Goal: Communication & Community: Answer question/provide support

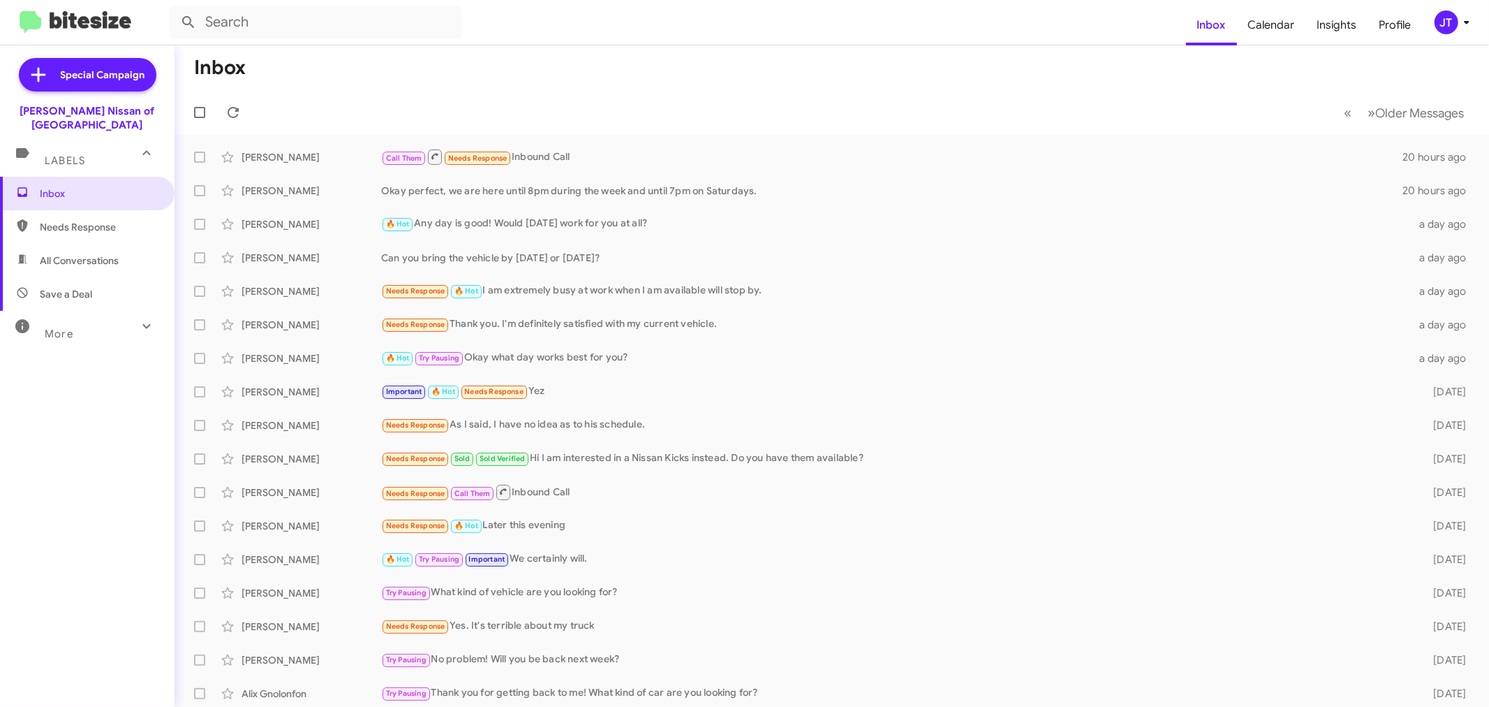
click at [1441, 13] on div "JT" at bounding box center [1447, 22] width 24 height 24
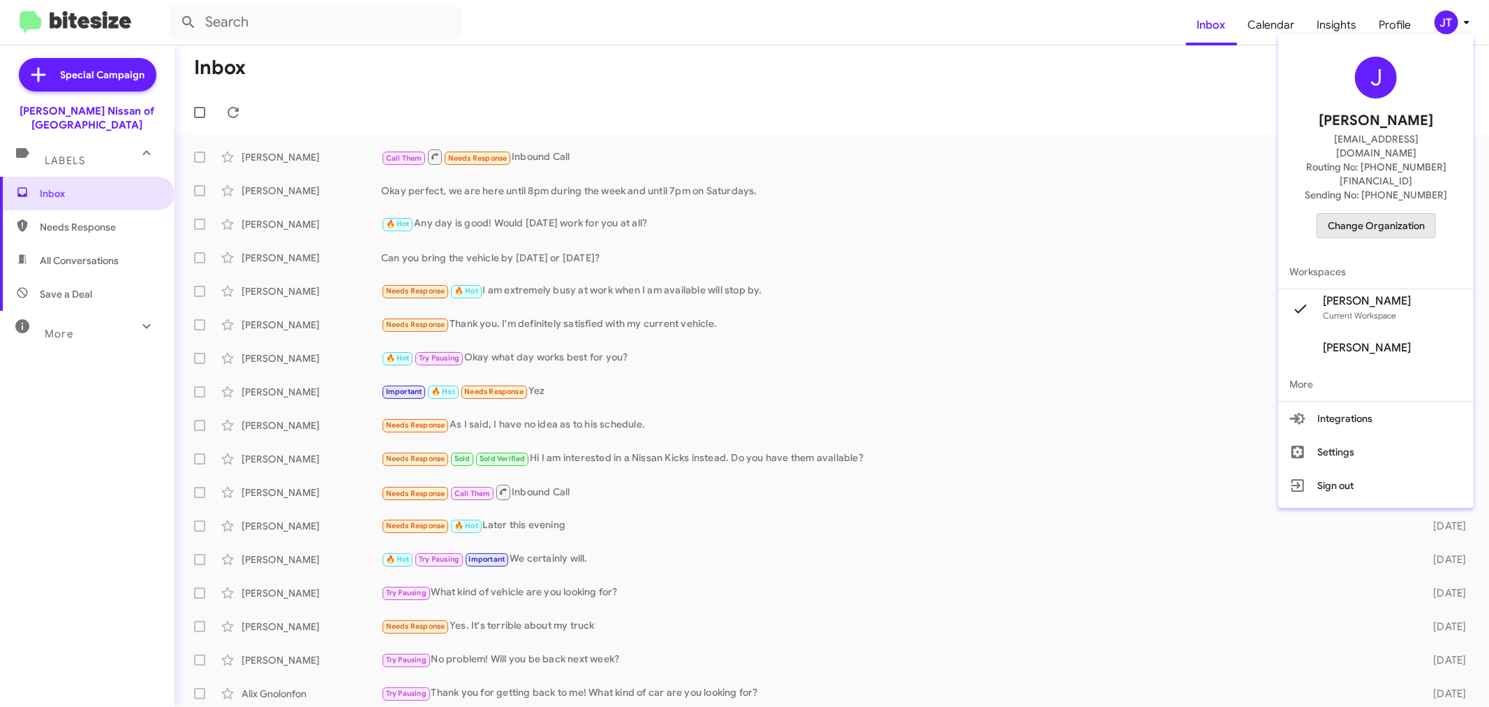
click at [1384, 214] on span "Change Organization" at bounding box center [1376, 226] width 97 height 24
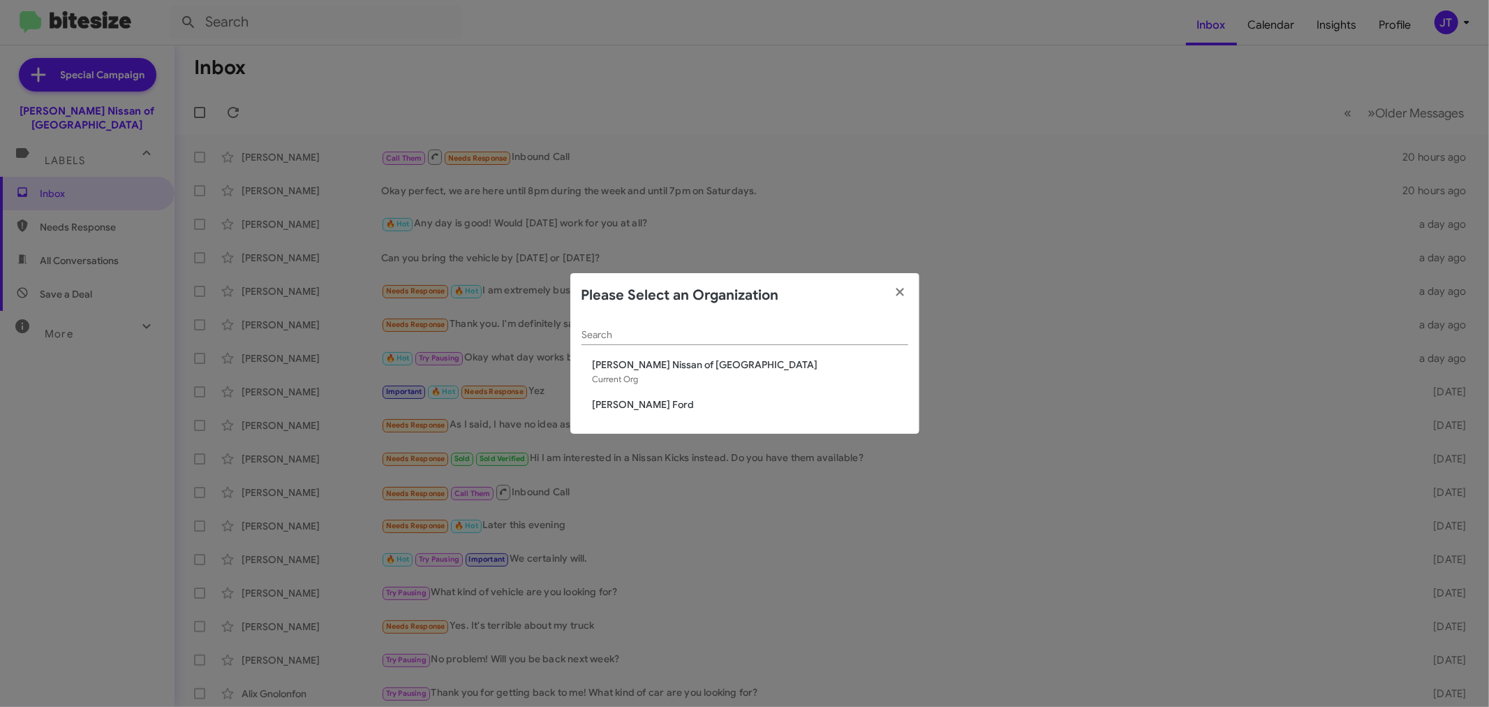
click at [728, 404] on span "[PERSON_NAME] Ford" at bounding box center [751, 404] width 316 height 14
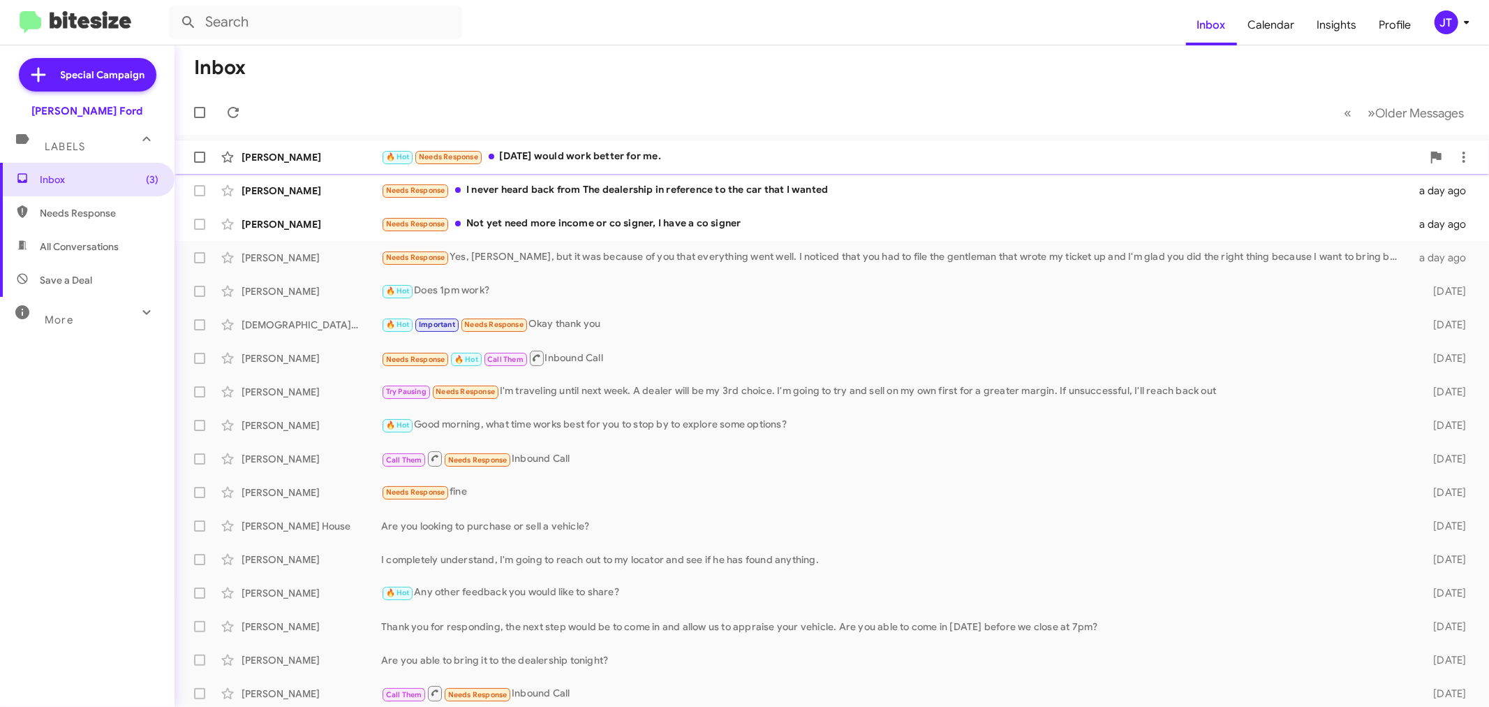
click at [753, 156] on div "🔥 Hot Needs Response Friday would work better for me." at bounding box center [901, 157] width 1041 height 16
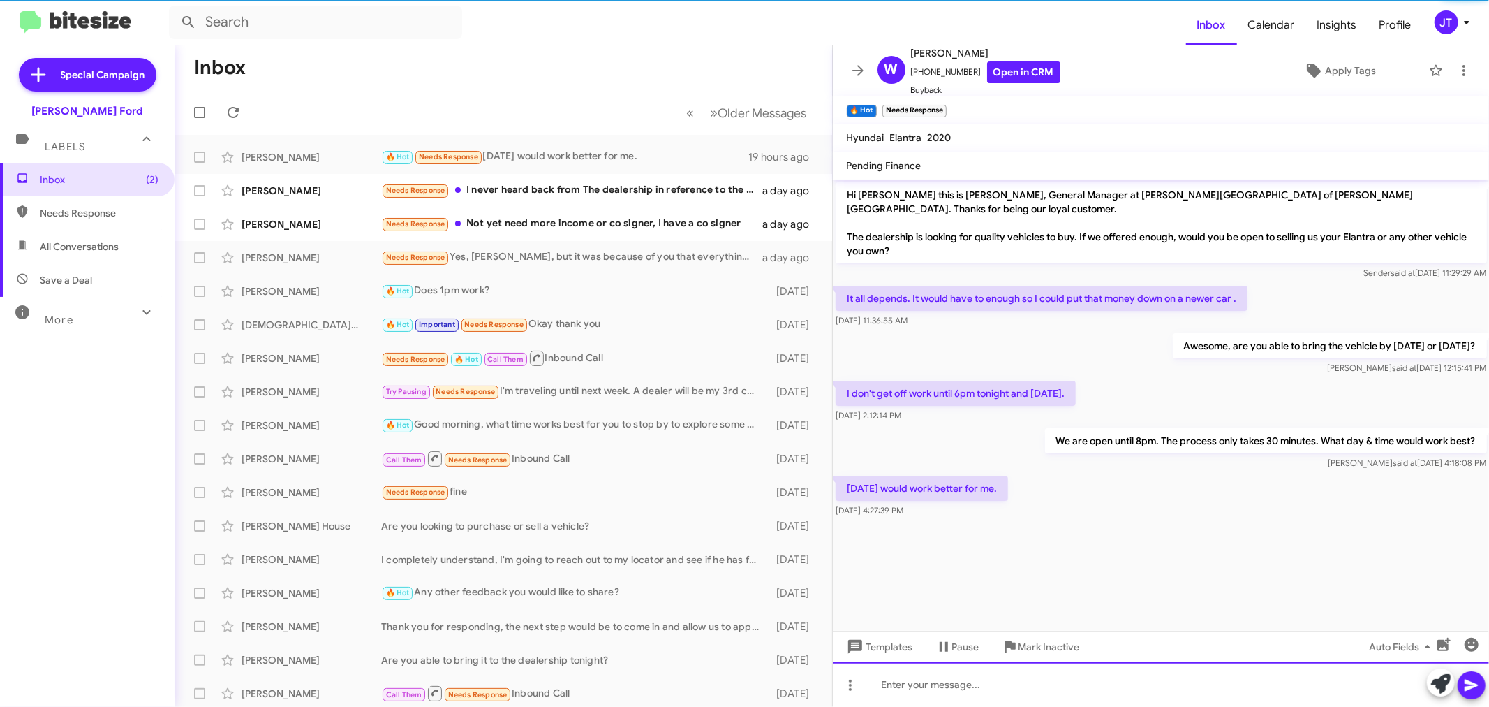
click at [1071, 692] on div at bounding box center [1161, 684] width 657 height 45
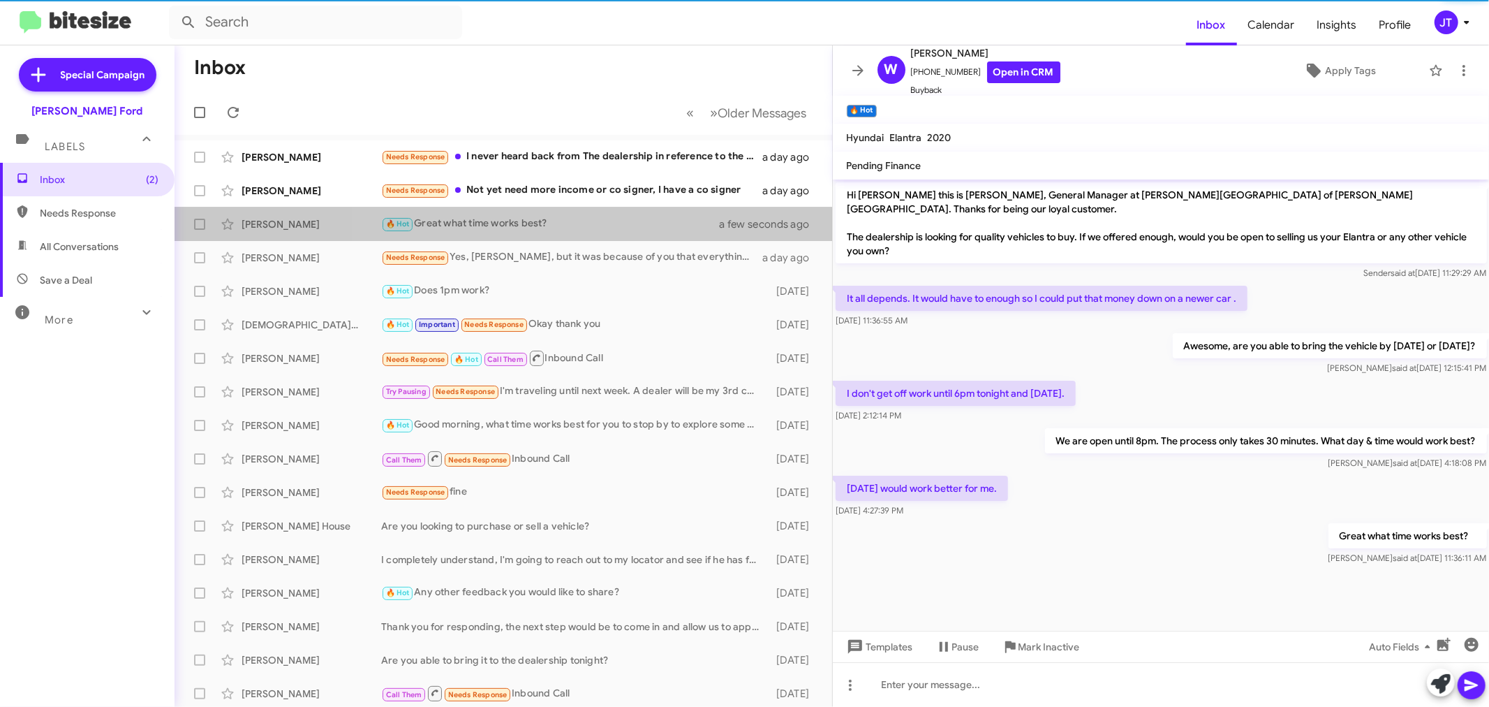
click at [653, 217] on div "🔥 Hot Great what time works best?" at bounding box center [559, 224] width 356 height 16
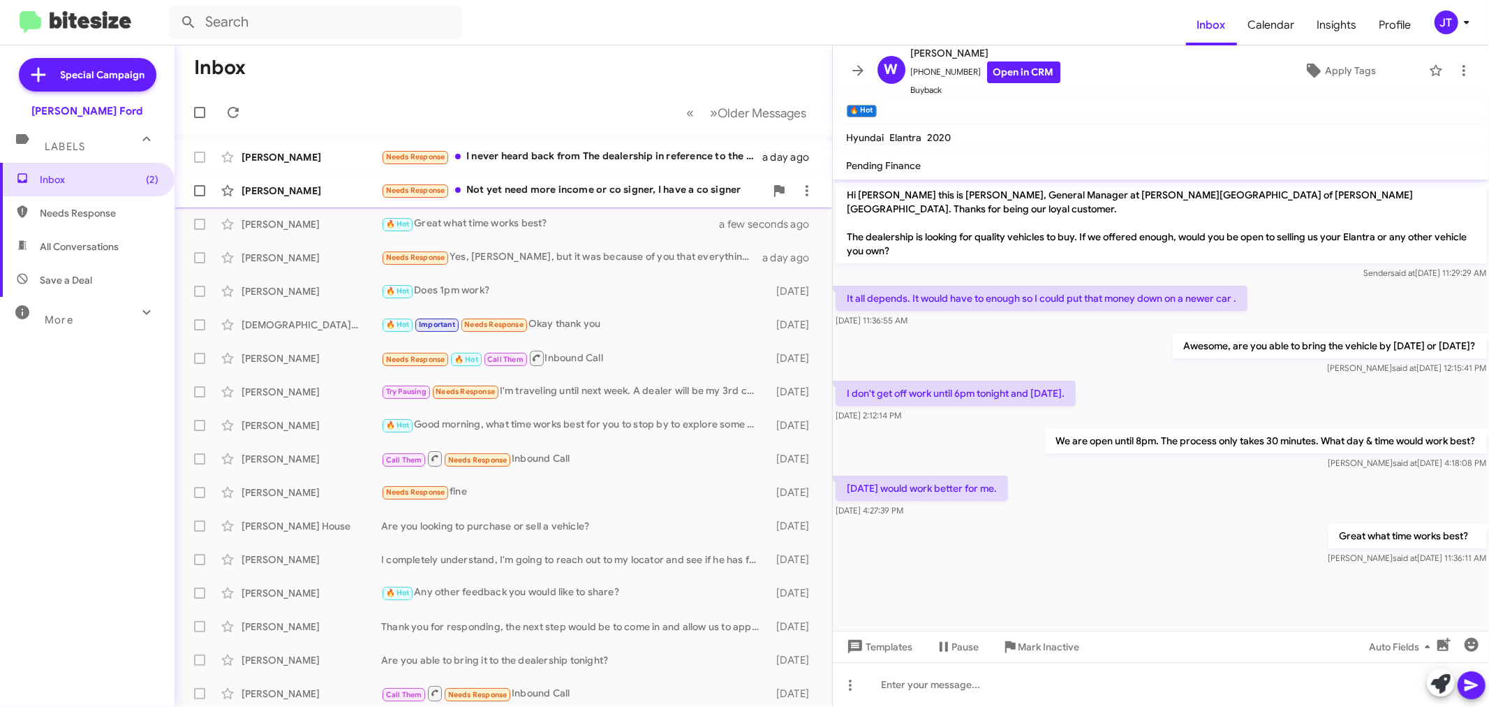
click at [645, 187] on div "Needs Response Not yet need more income or co signer, I have a co signer" at bounding box center [573, 190] width 384 height 16
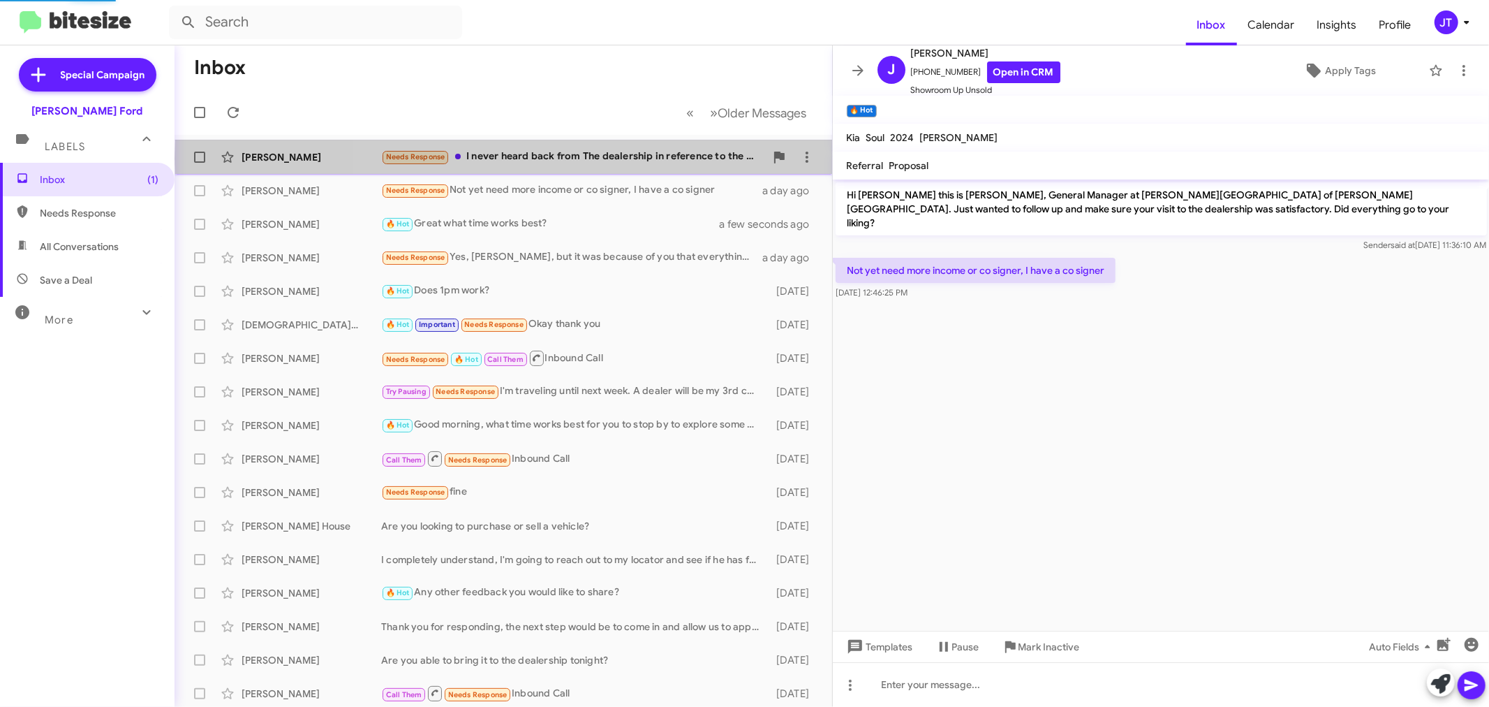
click at [651, 159] on div "Needs Response I never heard back from The dealership in reference to the car t…" at bounding box center [573, 157] width 384 height 16
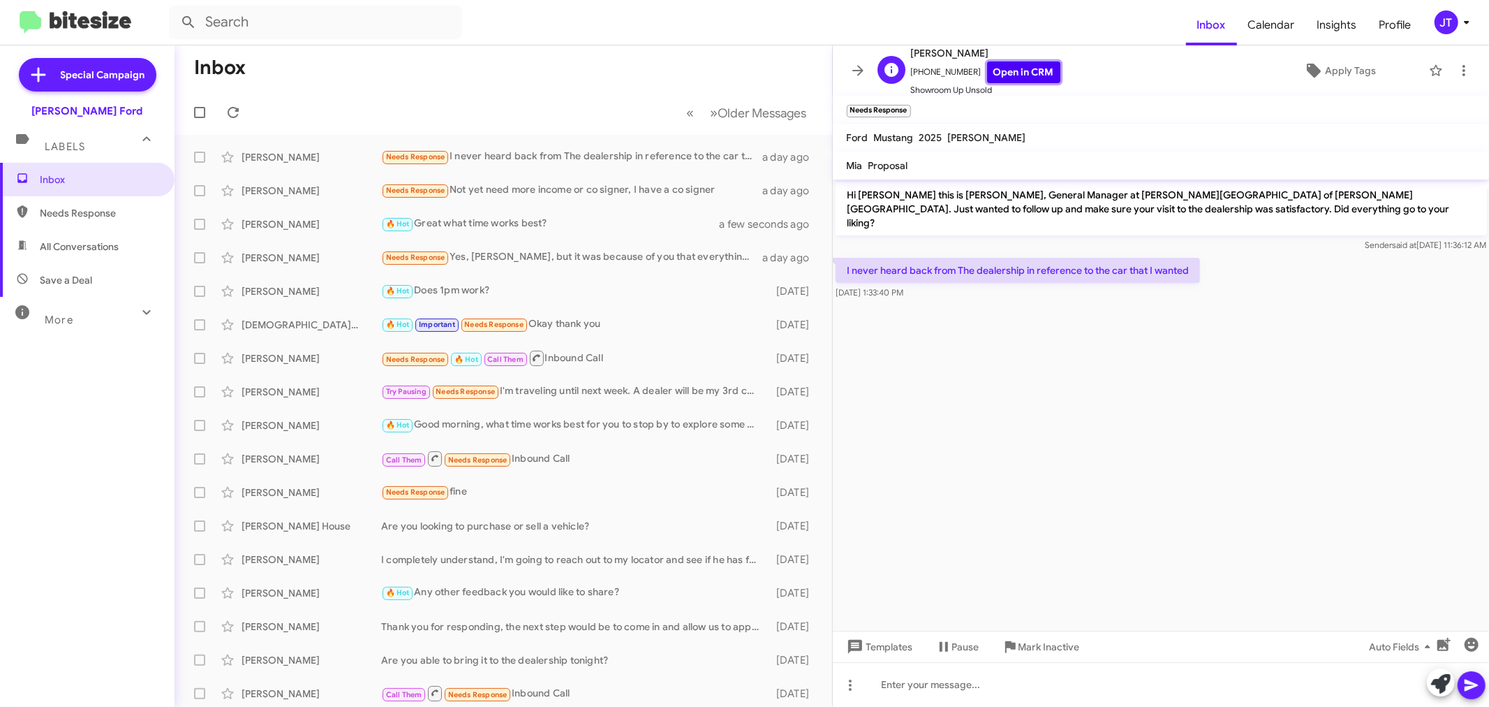
click at [1038, 67] on link "Open in CRM" at bounding box center [1023, 72] width 73 height 22
click at [973, 260] on p "I never heard back from The dealership in reference to the car that I wanted" at bounding box center [1018, 270] width 365 height 25
copy p "I never heard back from The dealership in reference to the car that I wanted"
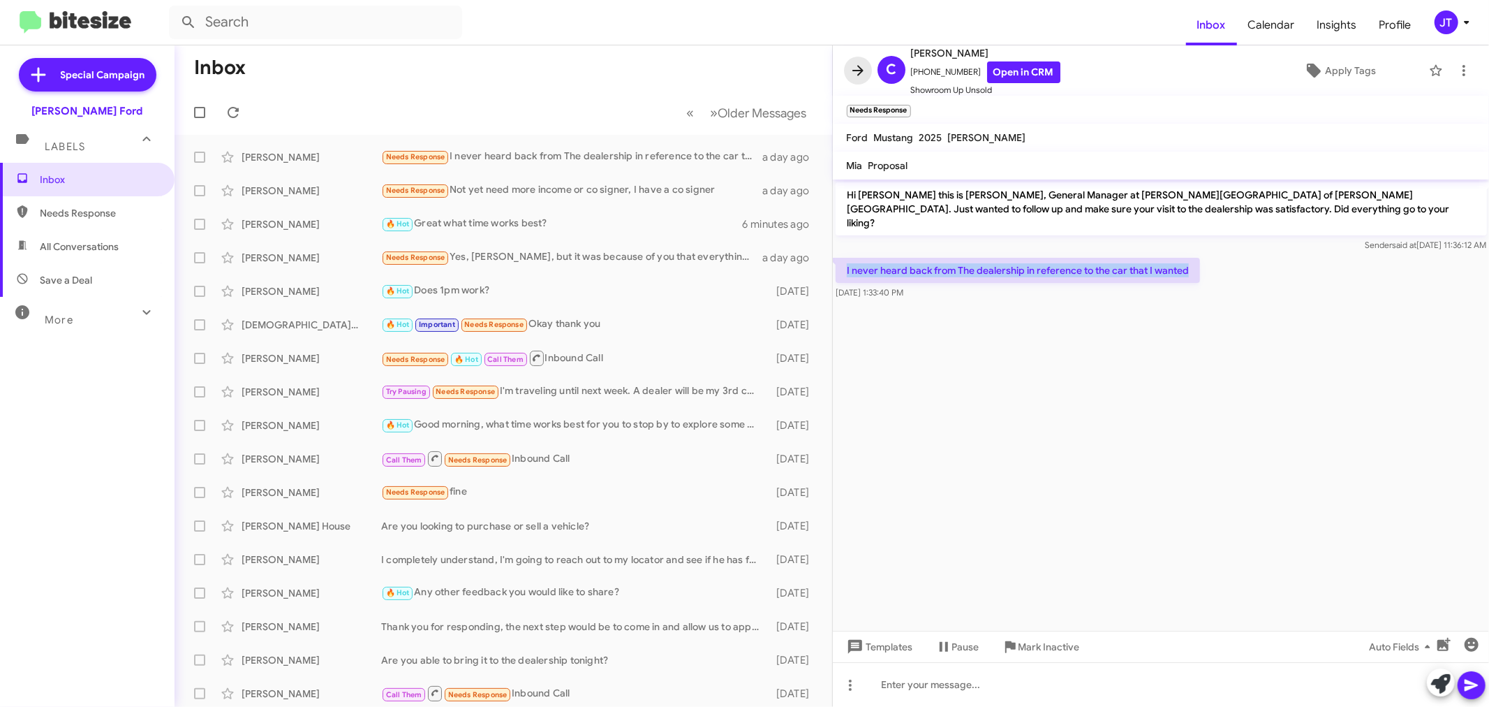
click at [850, 68] on icon at bounding box center [858, 70] width 17 height 17
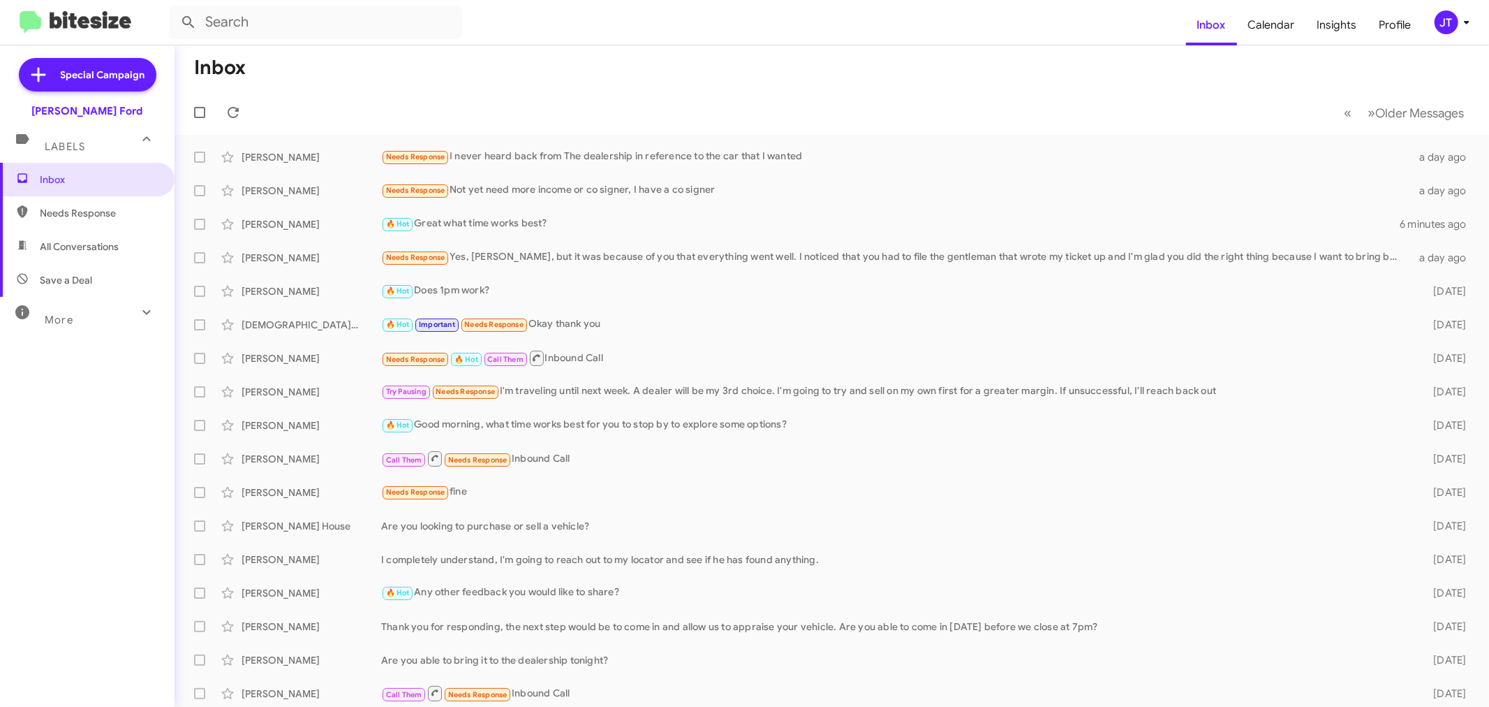
click at [1437, 29] on div "JT" at bounding box center [1447, 22] width 24 height 24
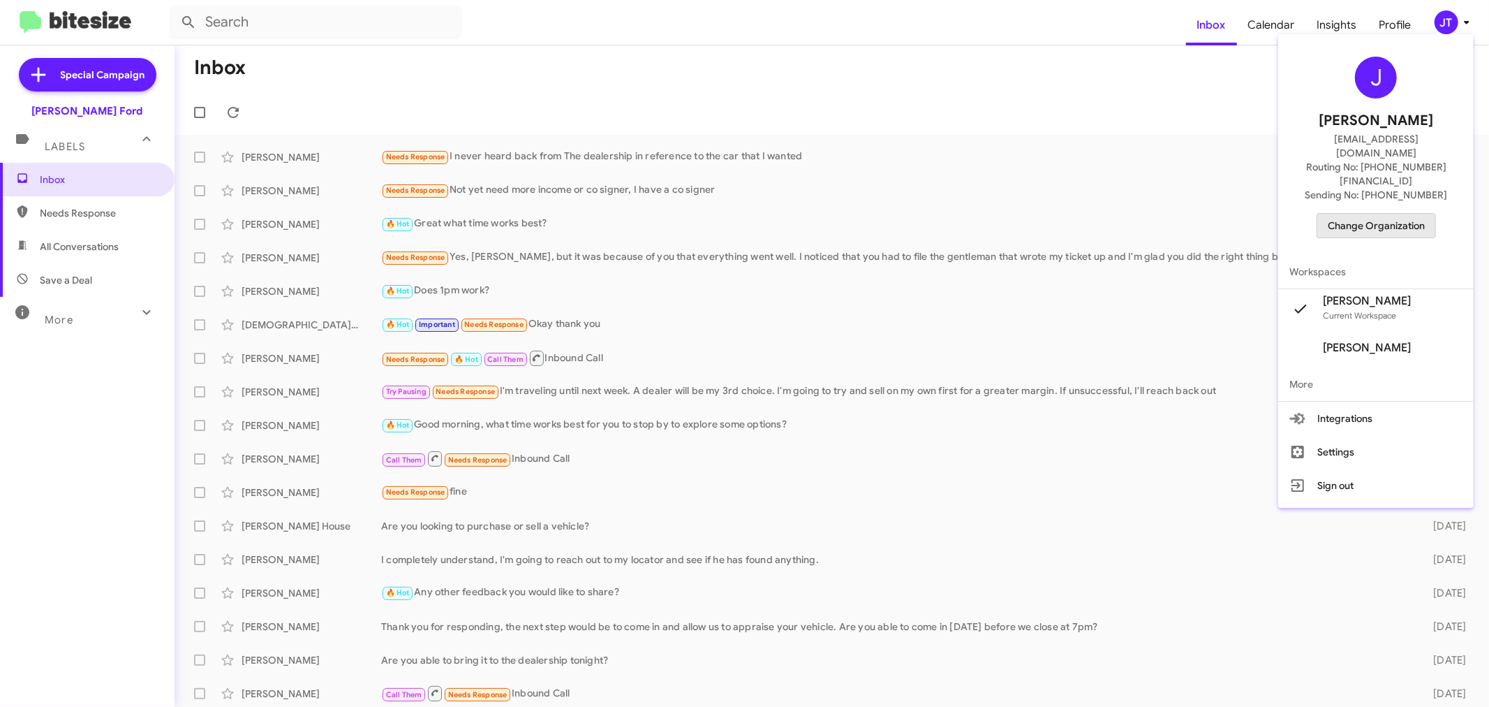
click at [1367, 214] on span "Change Organization" at bounding box center [1376, 226] width 97 height 24
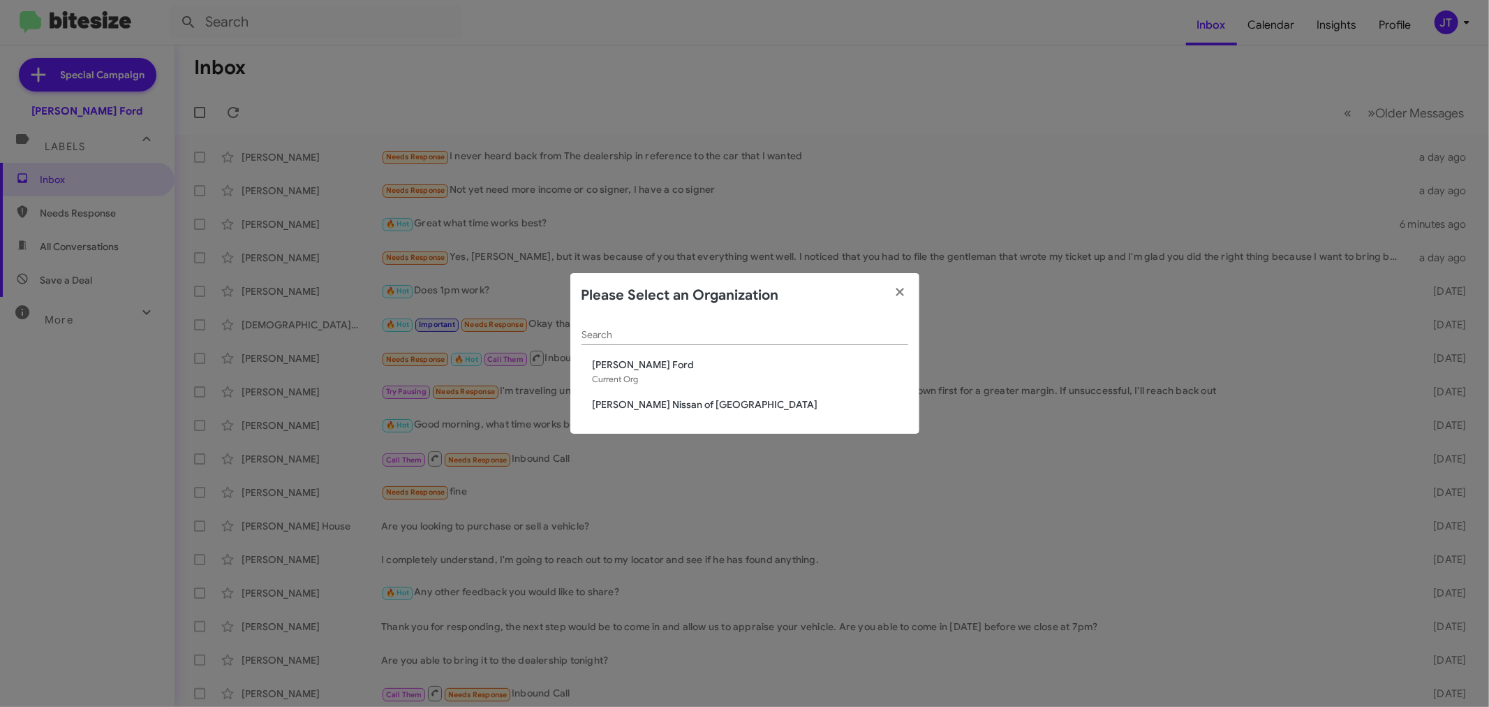
click at [676, 408] on span "[PERSON_NAME] Nissan of [GEOGRAPHIC_DATA]" at bounding box center [751, 404] width 316 height 14
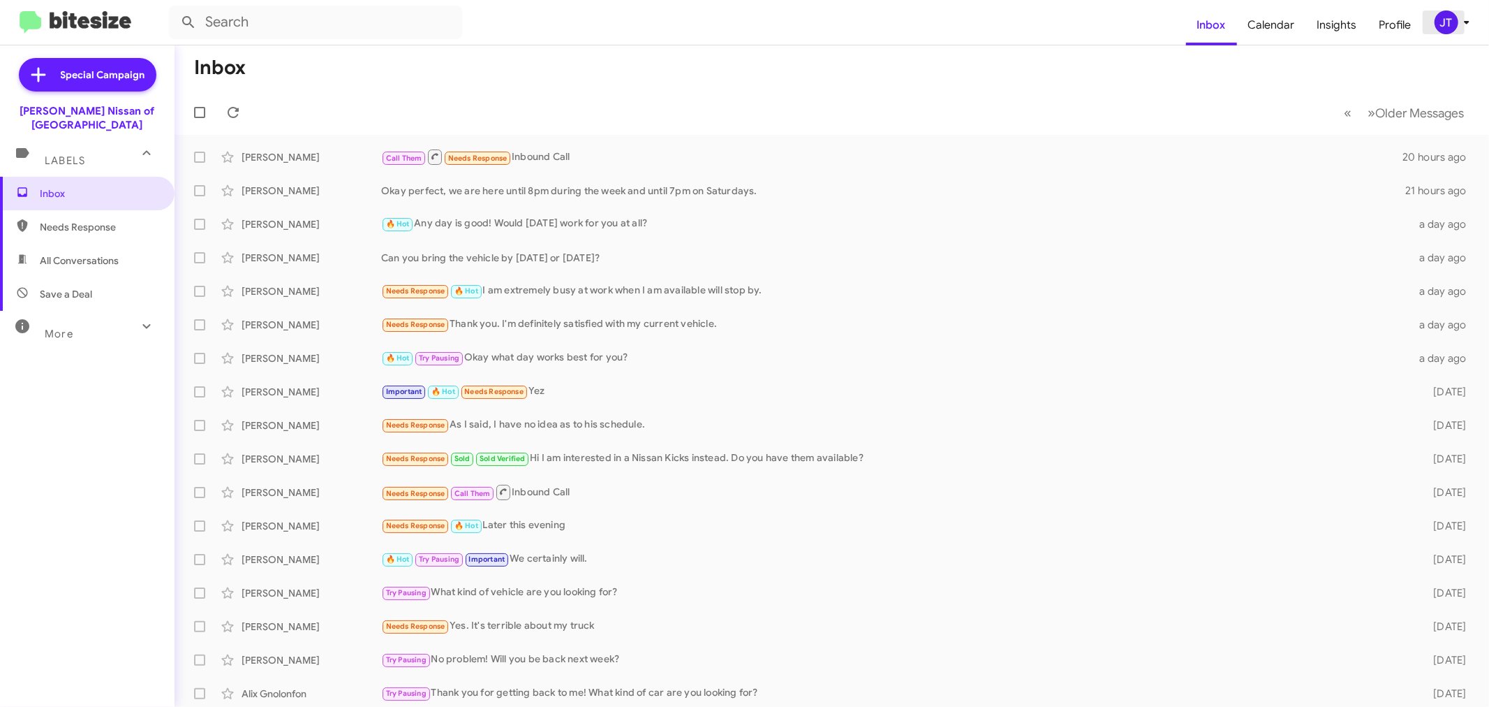
click at [1459, 28] on icon at bounding box center [1467, 22] width 17 height 17
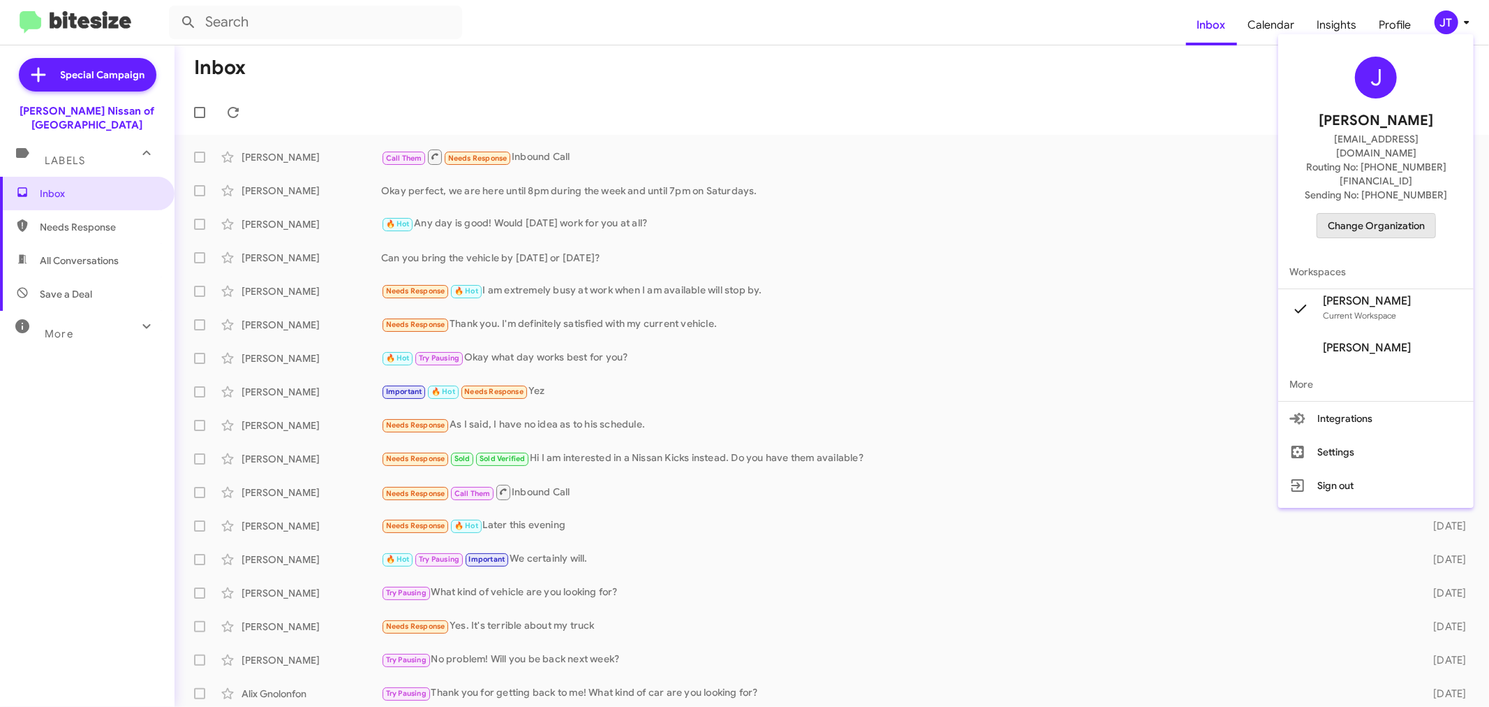
click at [1376, 214] on span "Change Organization" at bounding box center [1376, 226] width 97 height 24
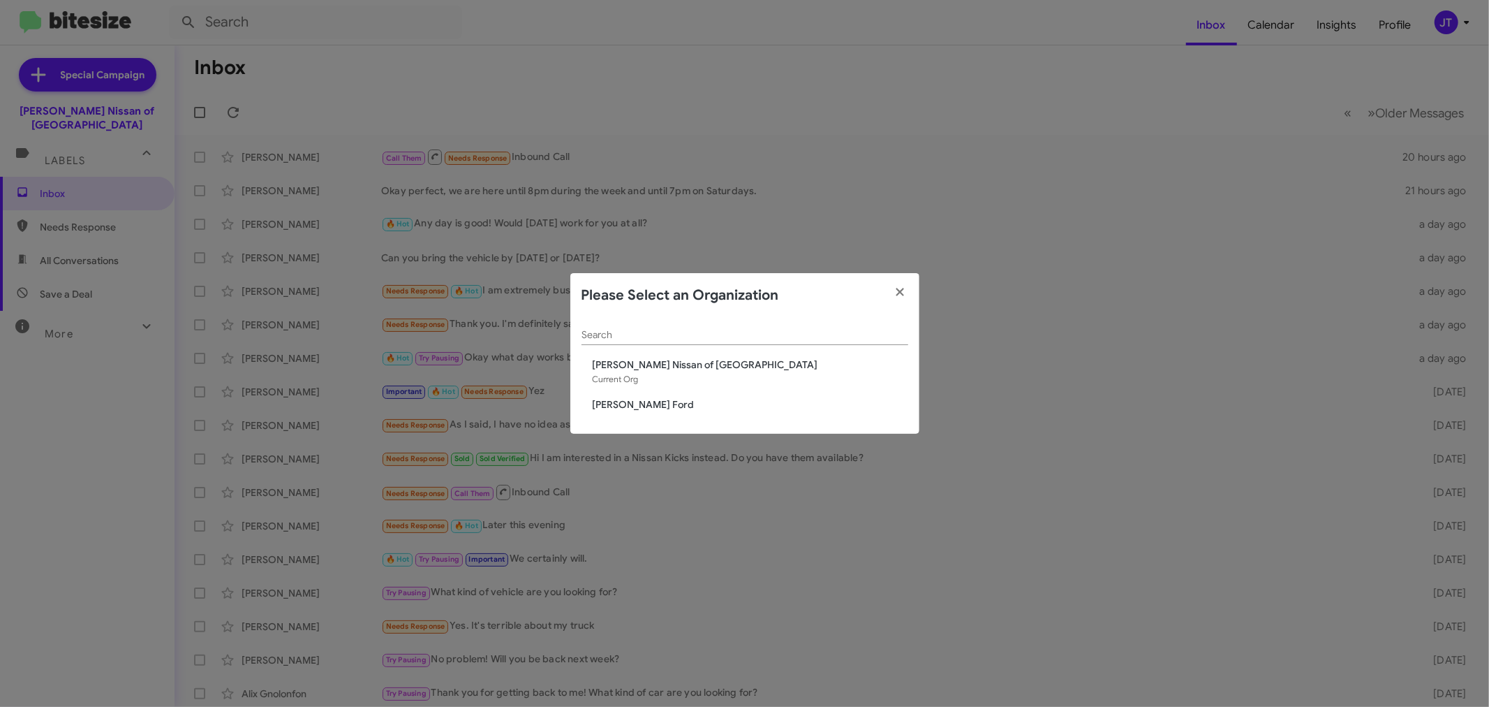
click at [655, 401] on span "[PERSON_NAME] Ford" at bounding box center [751, 404] width 316 height 14
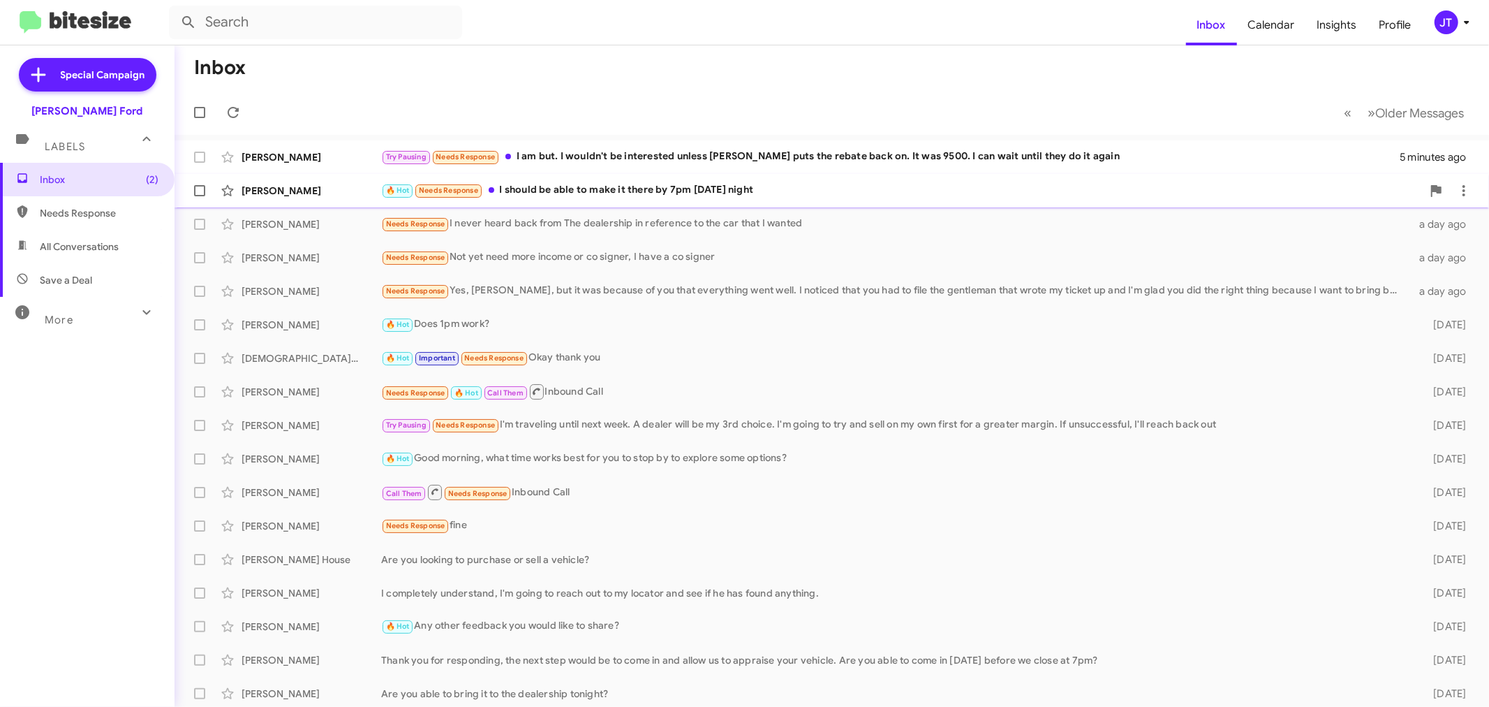
click at [818, 193] on div "🔥 Hot Needs Response I should be able to make it there by 7pm [DATE] night" at bounding box center [901, 190] width 1041 height 16
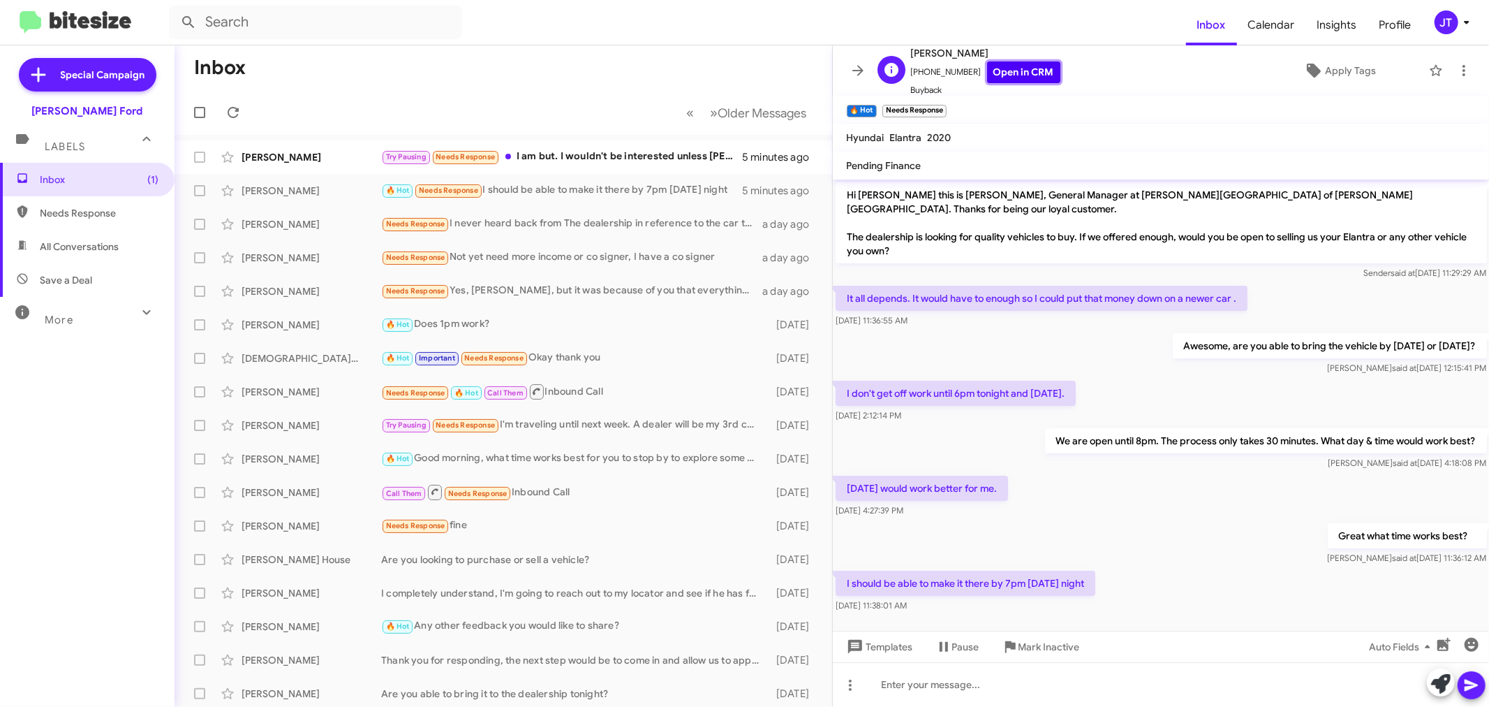
click at [1031, 66] on link "Open in CRM" at bounding box center [1023, 72] width 73 height 22
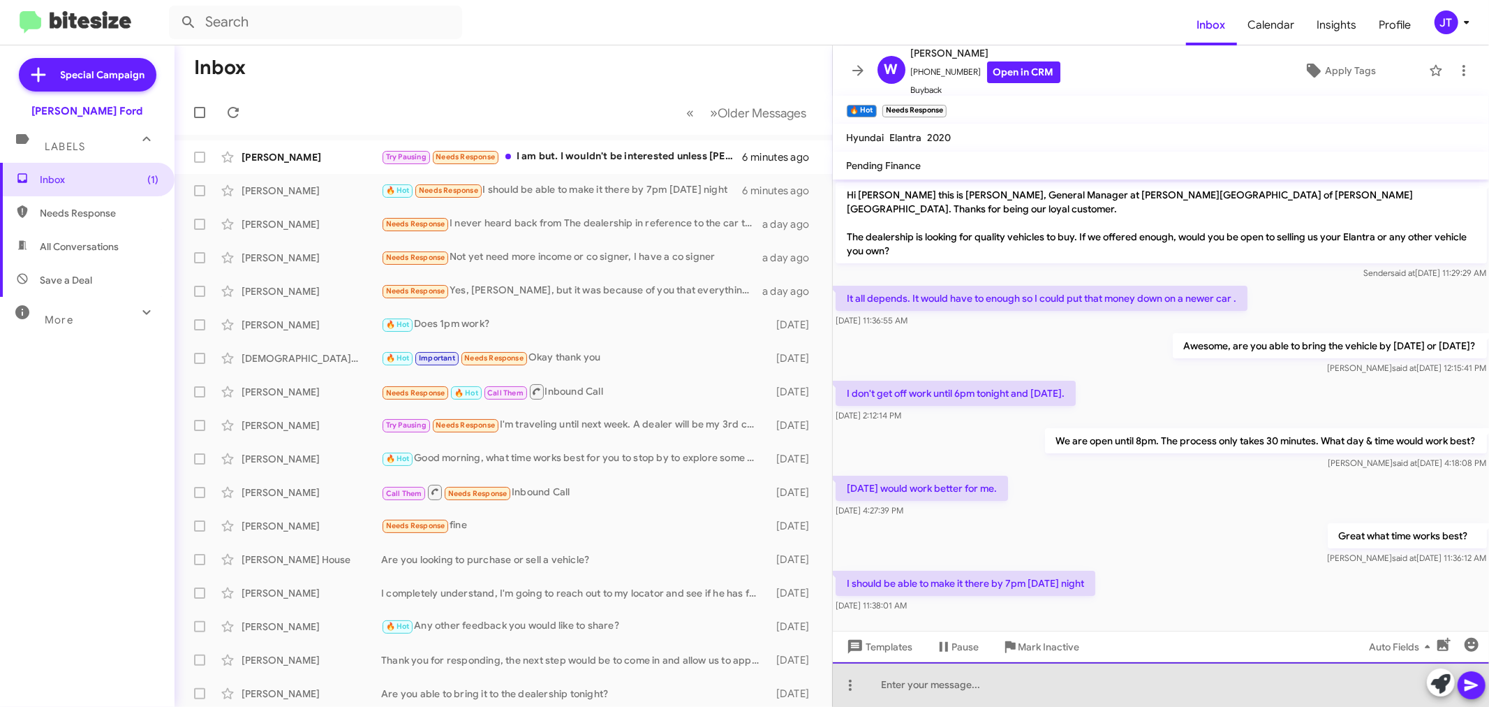
click at [1031, 682] on div at bounding box center [1161, 684] width 657 height 45
click at [1022, 686] on div "Perfect. I'll get you all" at bounding box center [1161, 684] width 657 height 45
click at [1349, 686] on div "Perfect. I'll get you all set up. you will receive a confirmation text from our…" at bounding box center [1161, 684] width 657 height 45
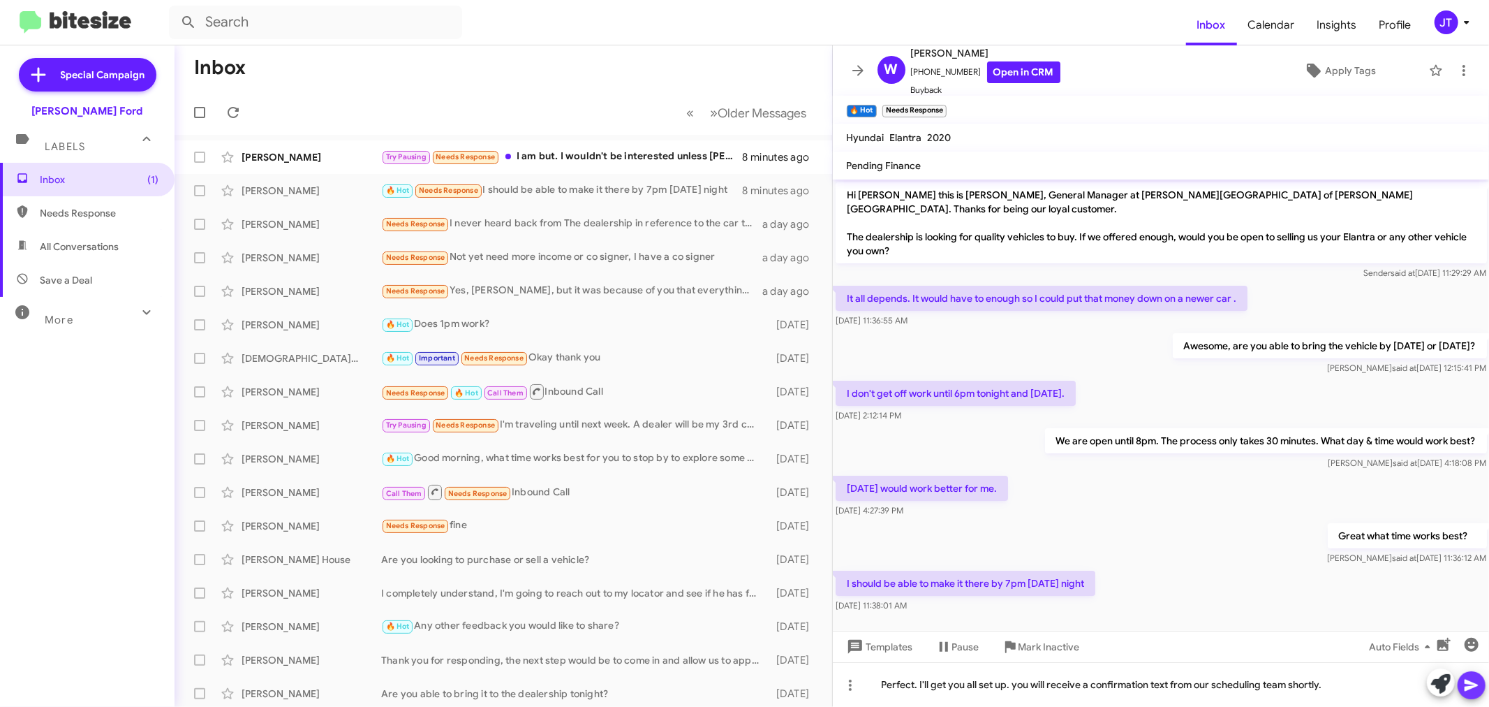
click at [1477, 689] on icon at bounding box center [1472, 685] width 17 height 17
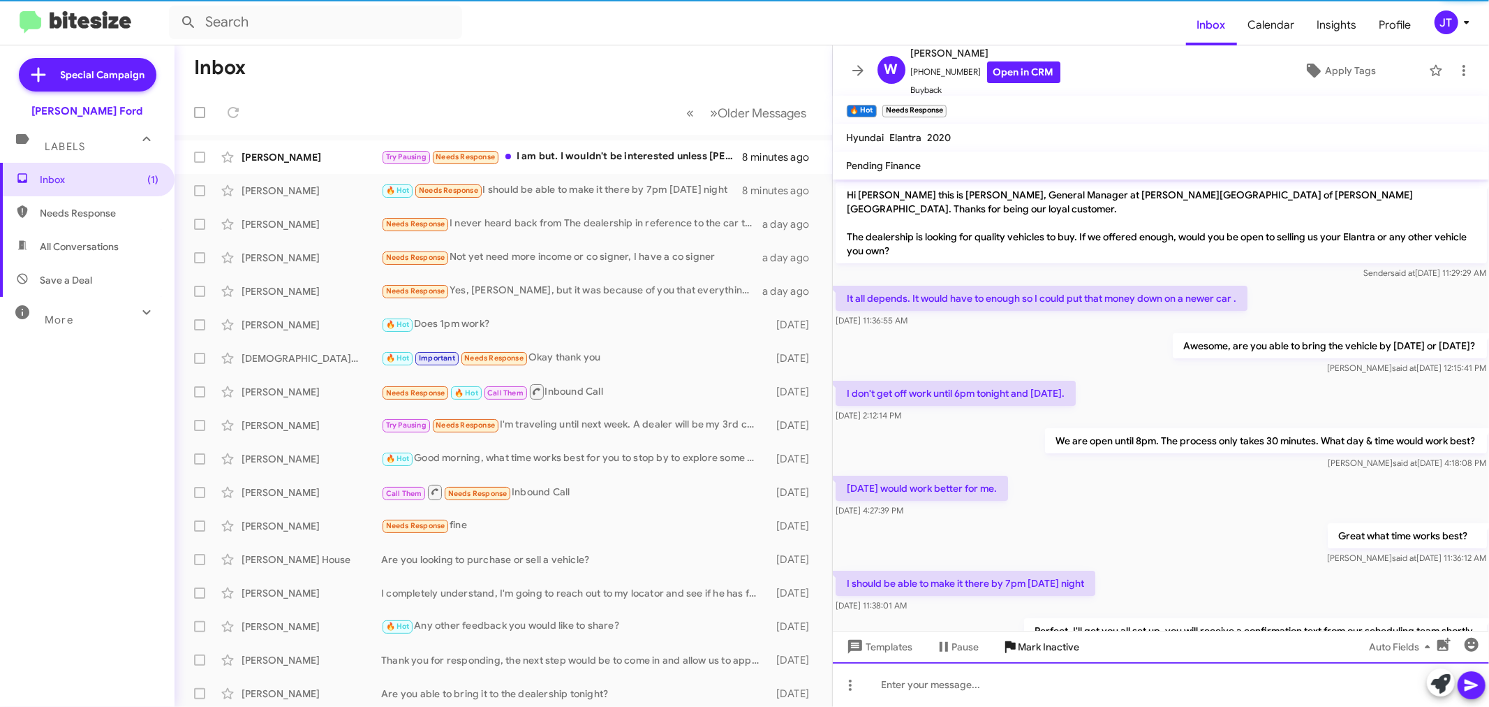
scroll to position [49, 0]
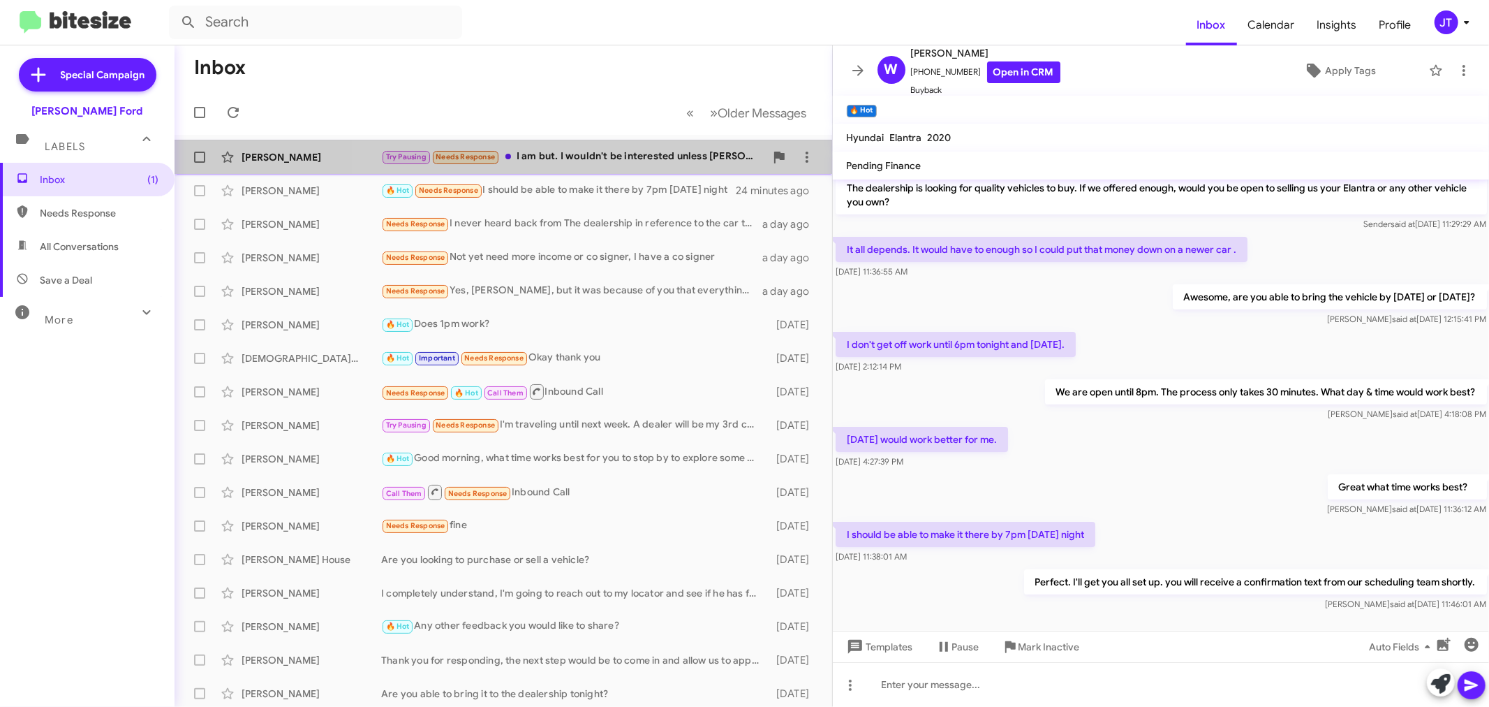
click at [614, 152] on div "Try Pausing Needs Response I am but. I wouldn't be interested unless [PERSON_NA…" at bounding box center [573, 157] width 384 height 16
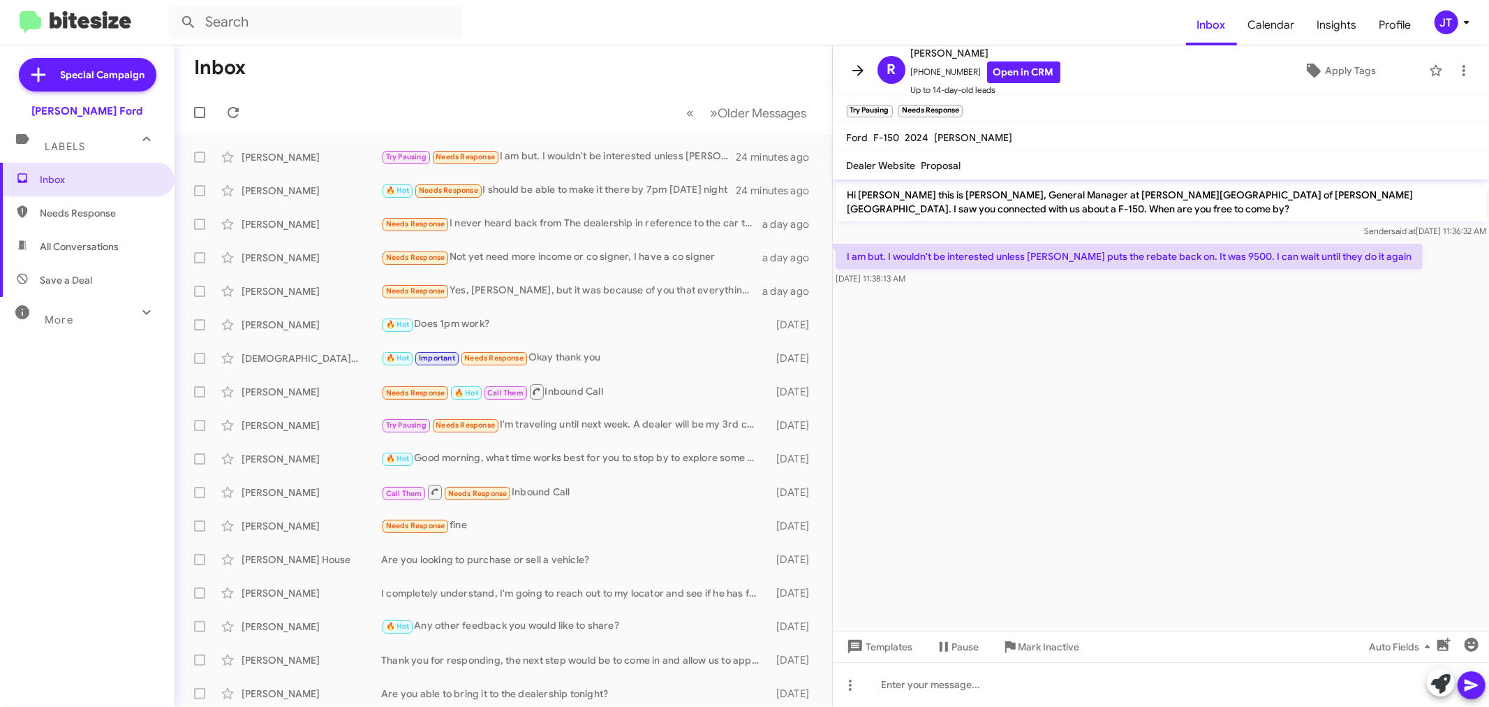
click at [862, 74] on icon at bounding box center [858, 70] width 17 height 17
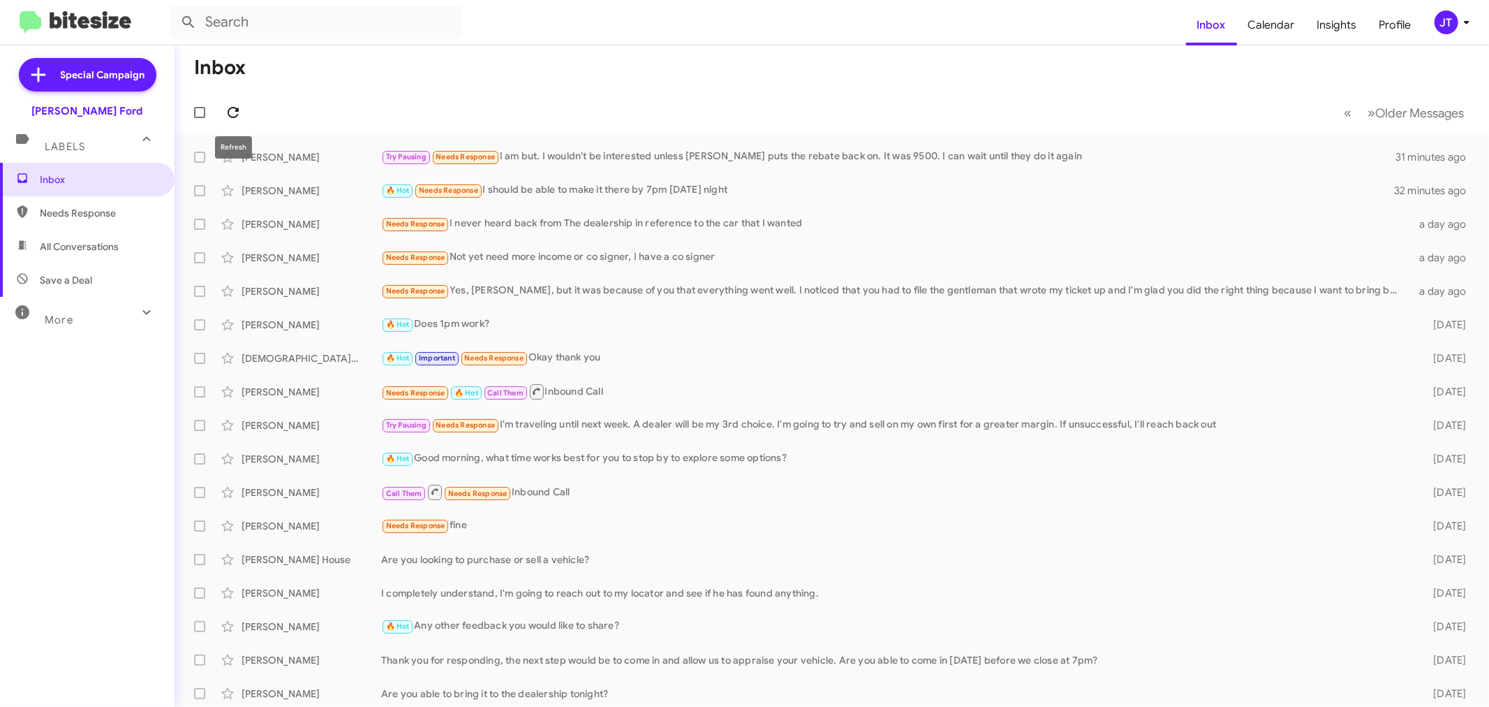
click at [233, 114] on icon at bounding box center [233, 112] width 17 height 17
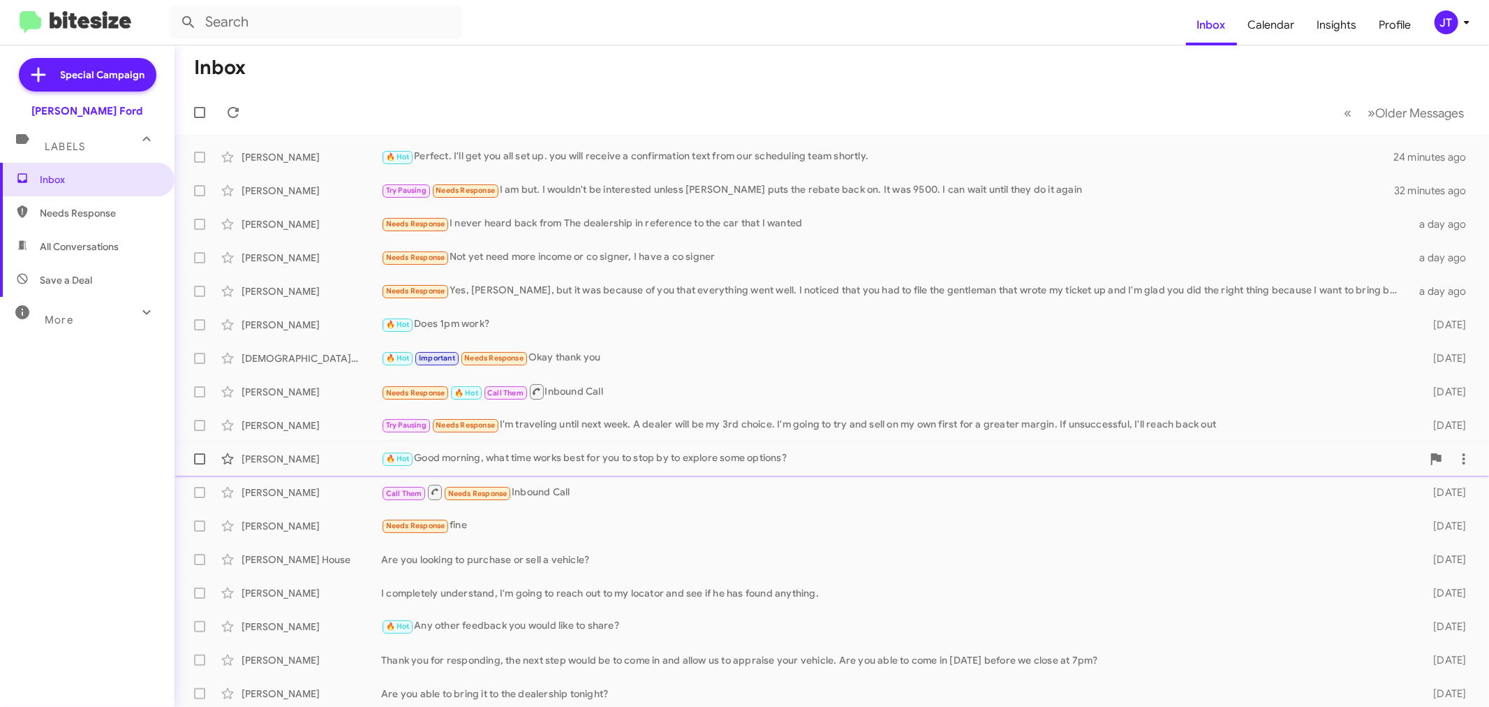
click at [766, 452] on div "🔥 Hot Good morning, what time works best for you to stop by to explore some opt…" at bounding box center [901, 458] width 1041 height 16
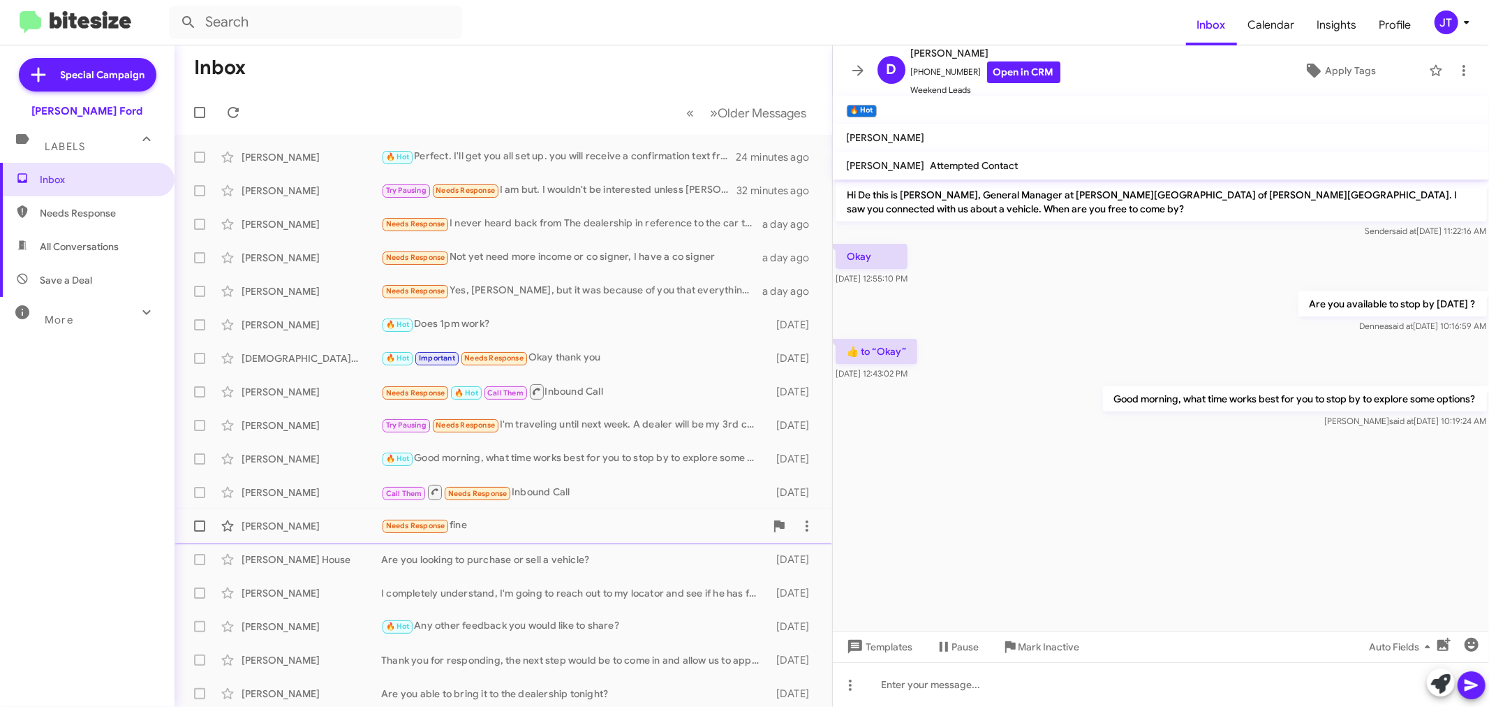
click at [609, 532] on div "Needs Response fine" at bounding box center [573, 525] width 384 height 16
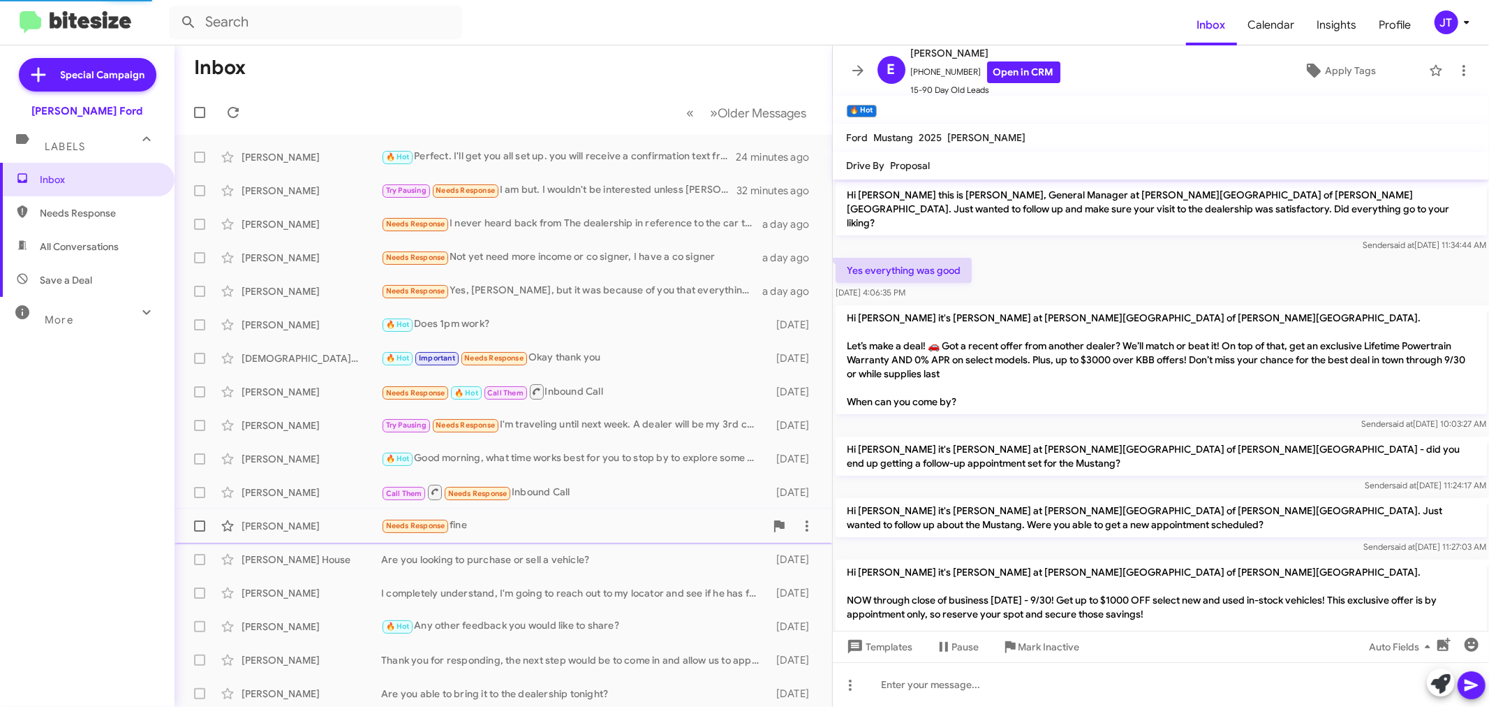
scroll to position [304, 0]
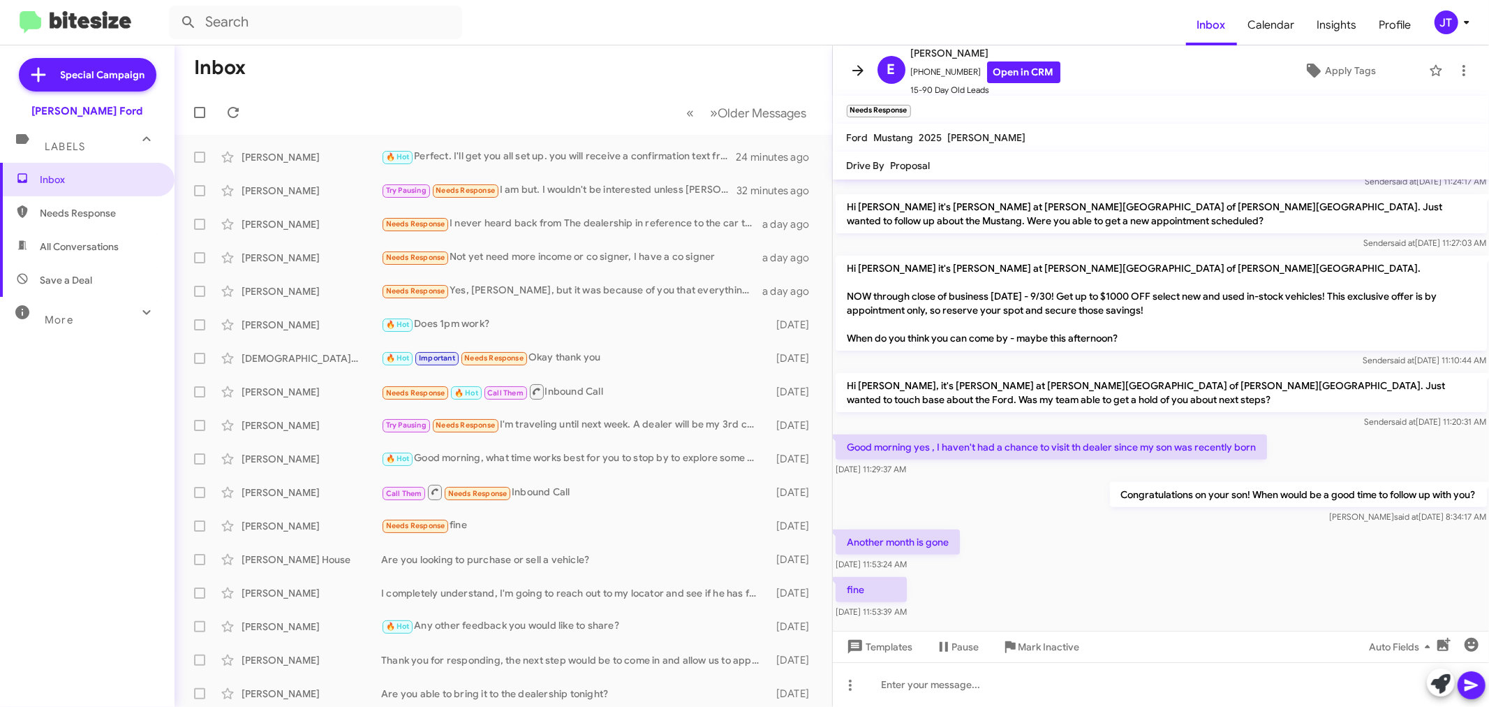
click at [862, 71] on icon at bounding box center [858, 70] width 11 height 10
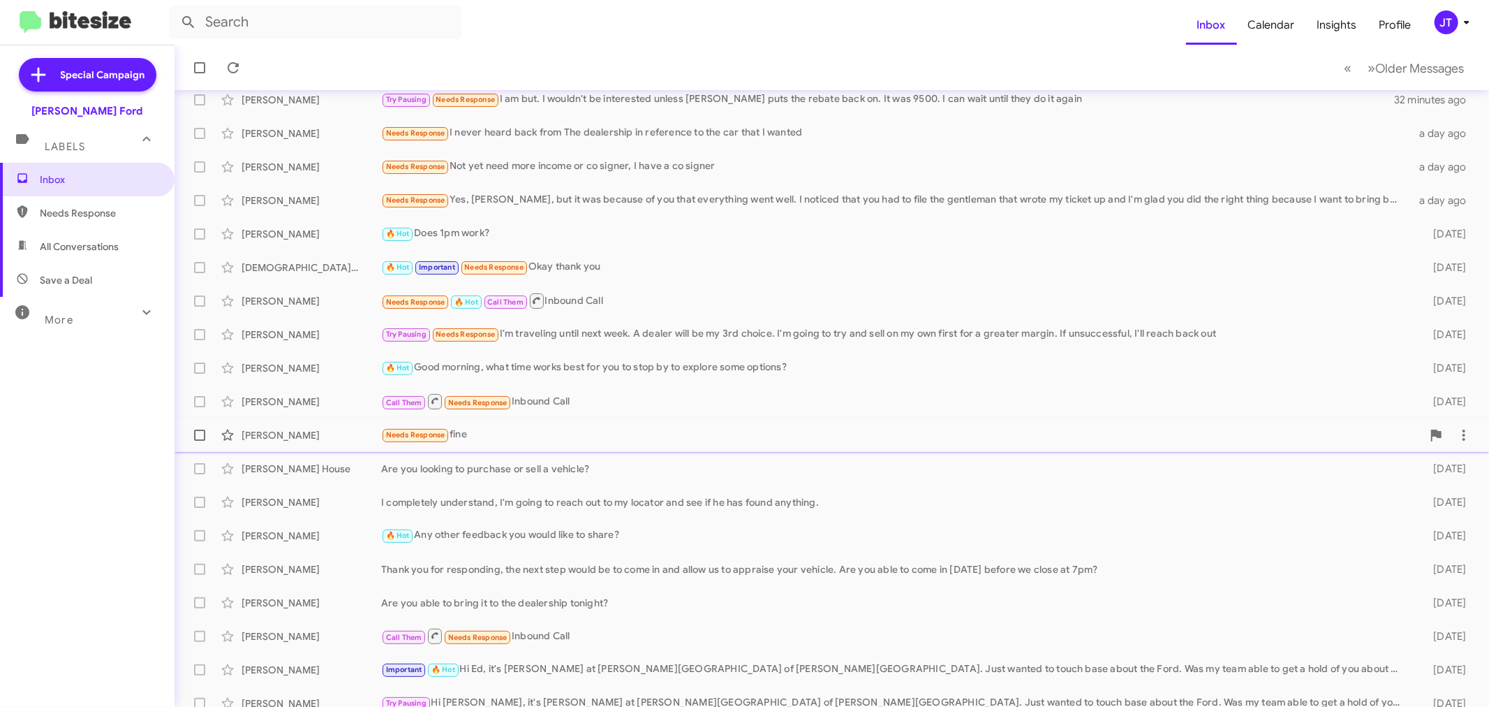
scroll to position [103, 0]
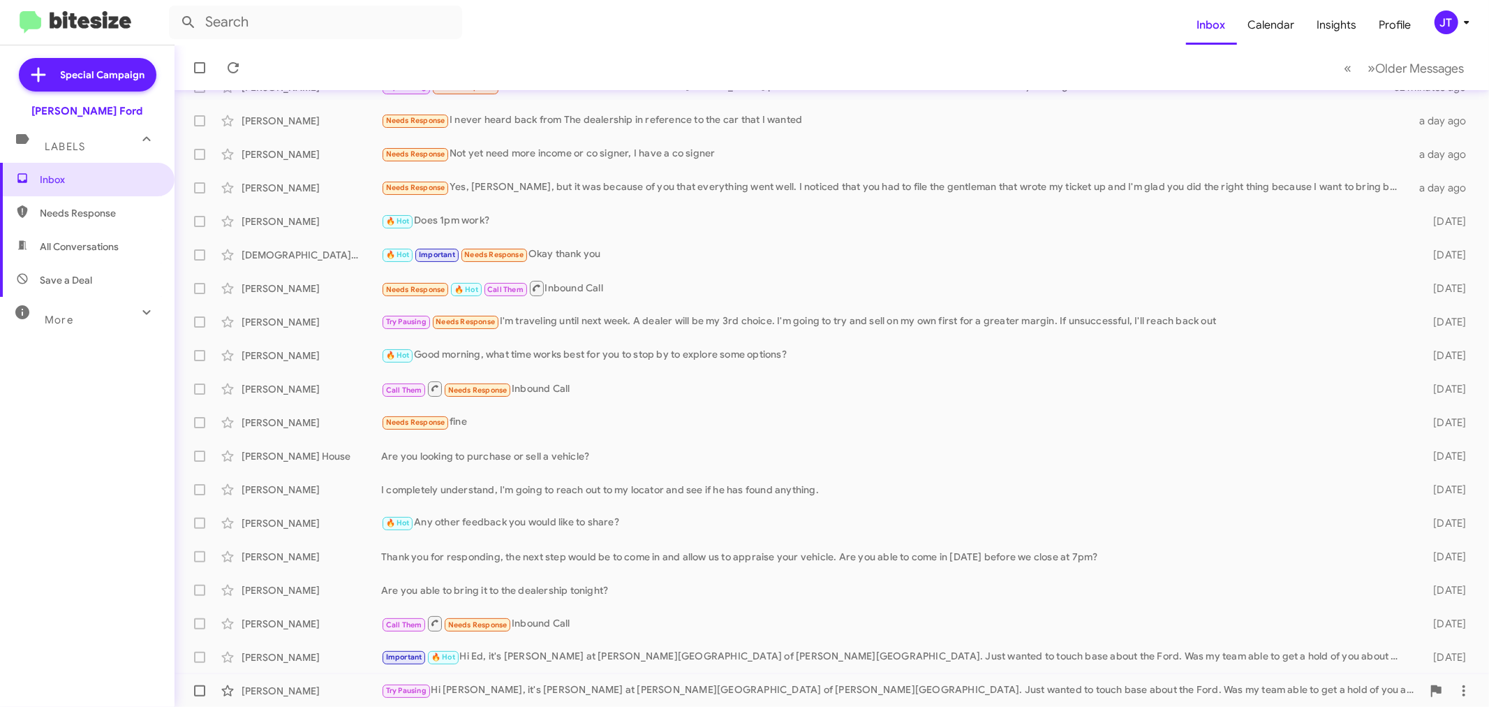
click at [938, 685] on div "Try Pausing Hi [PERSON_NAME], it's [PERSON_NAME] at [PERSON_NAME][GEOGRAPHIC_DA…" at bounding box center [901, 690] width 1041 height 16
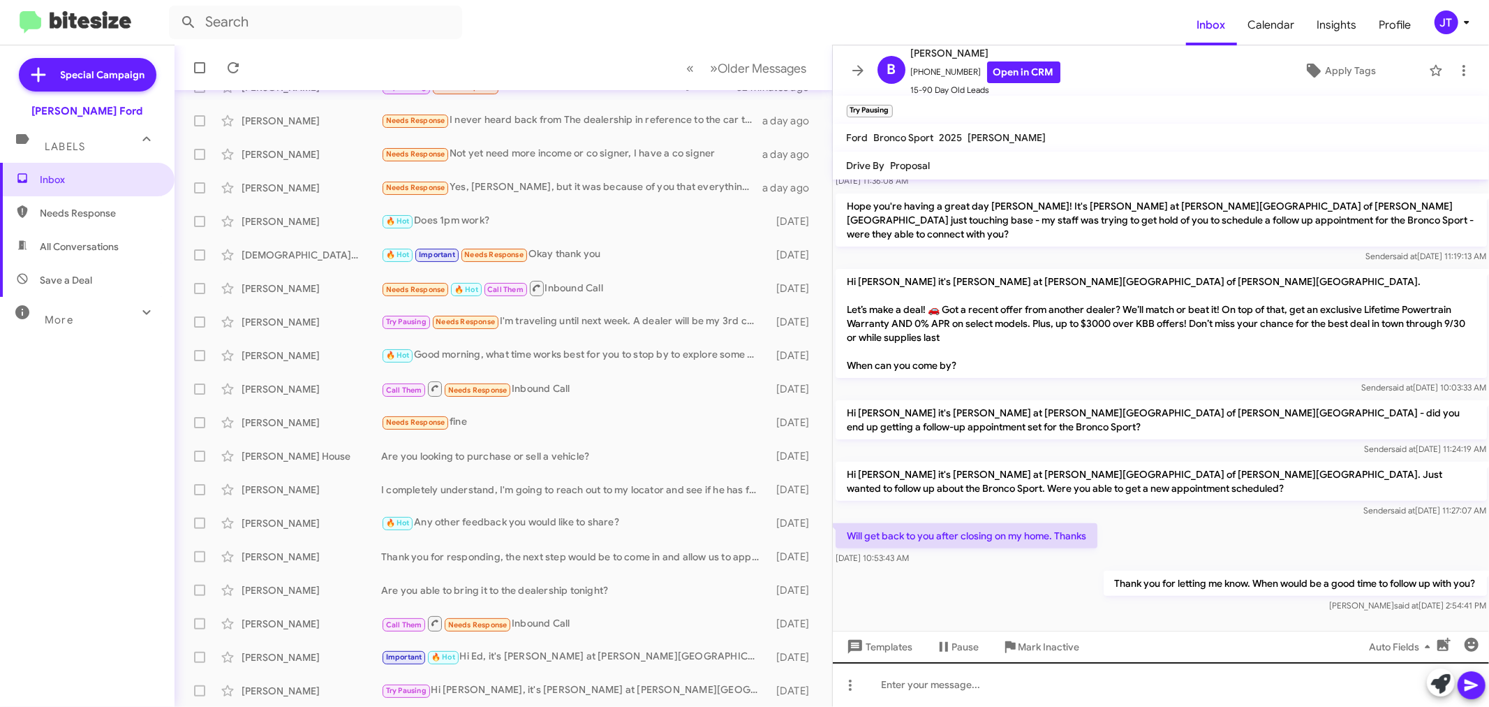
scroll to position [281, 0]
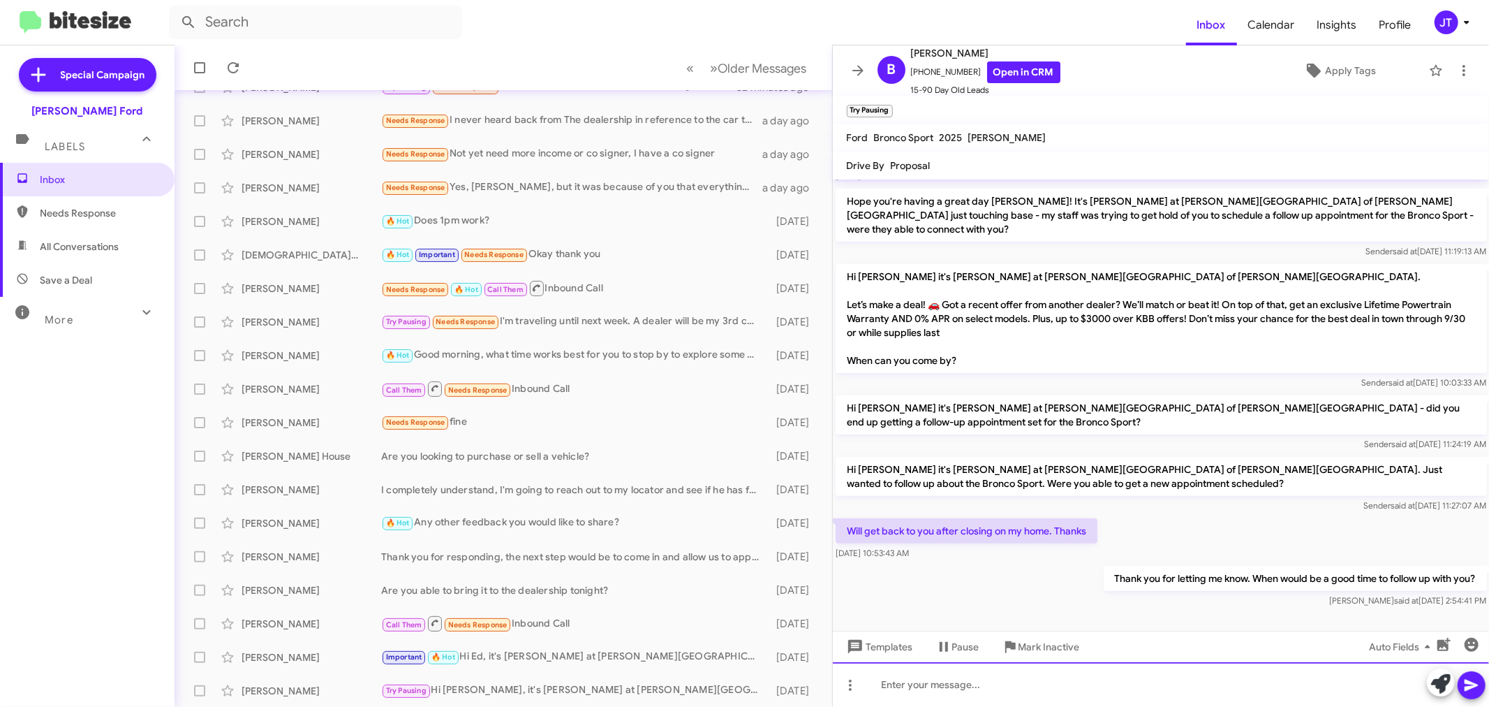
click at [1114, 682] on div at bounding box center [1161, 684] width 657 height 45
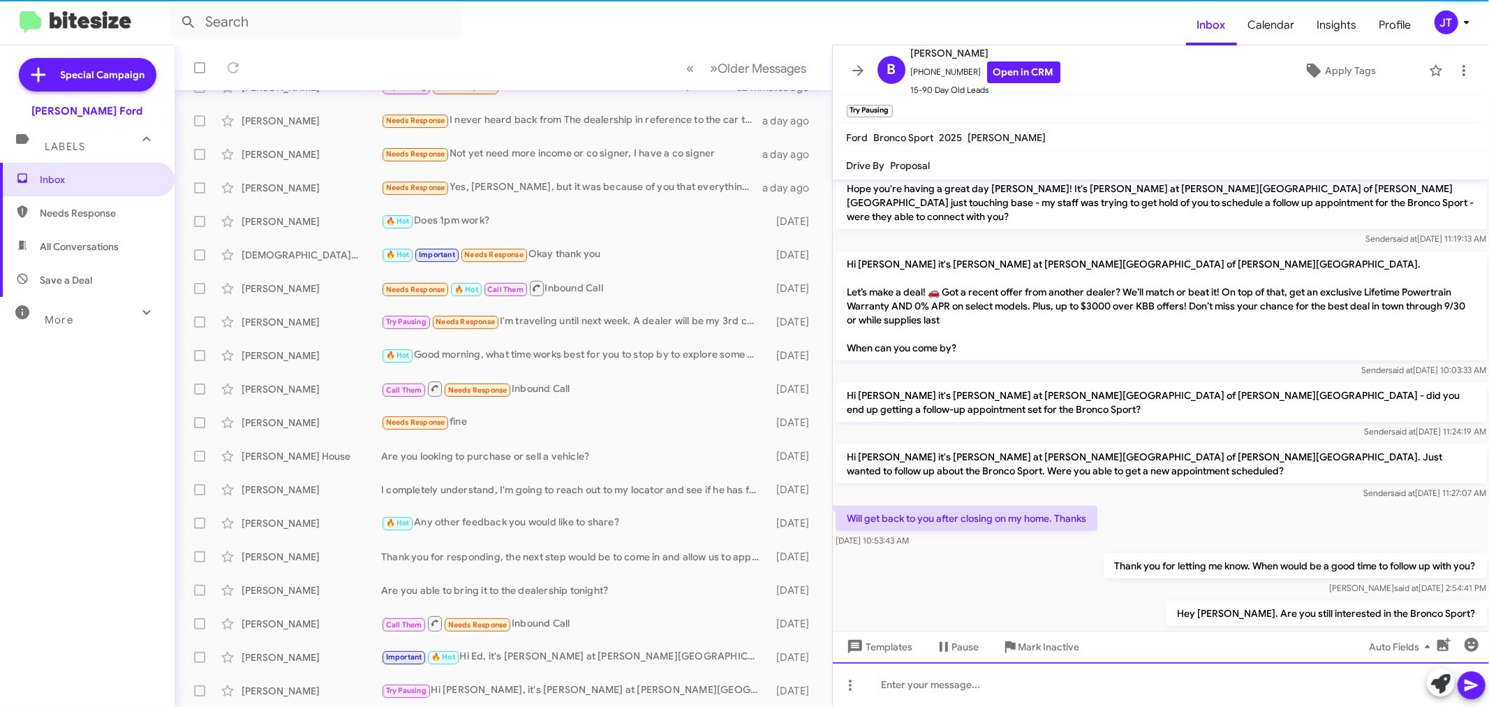
scroll to position [332, 0]
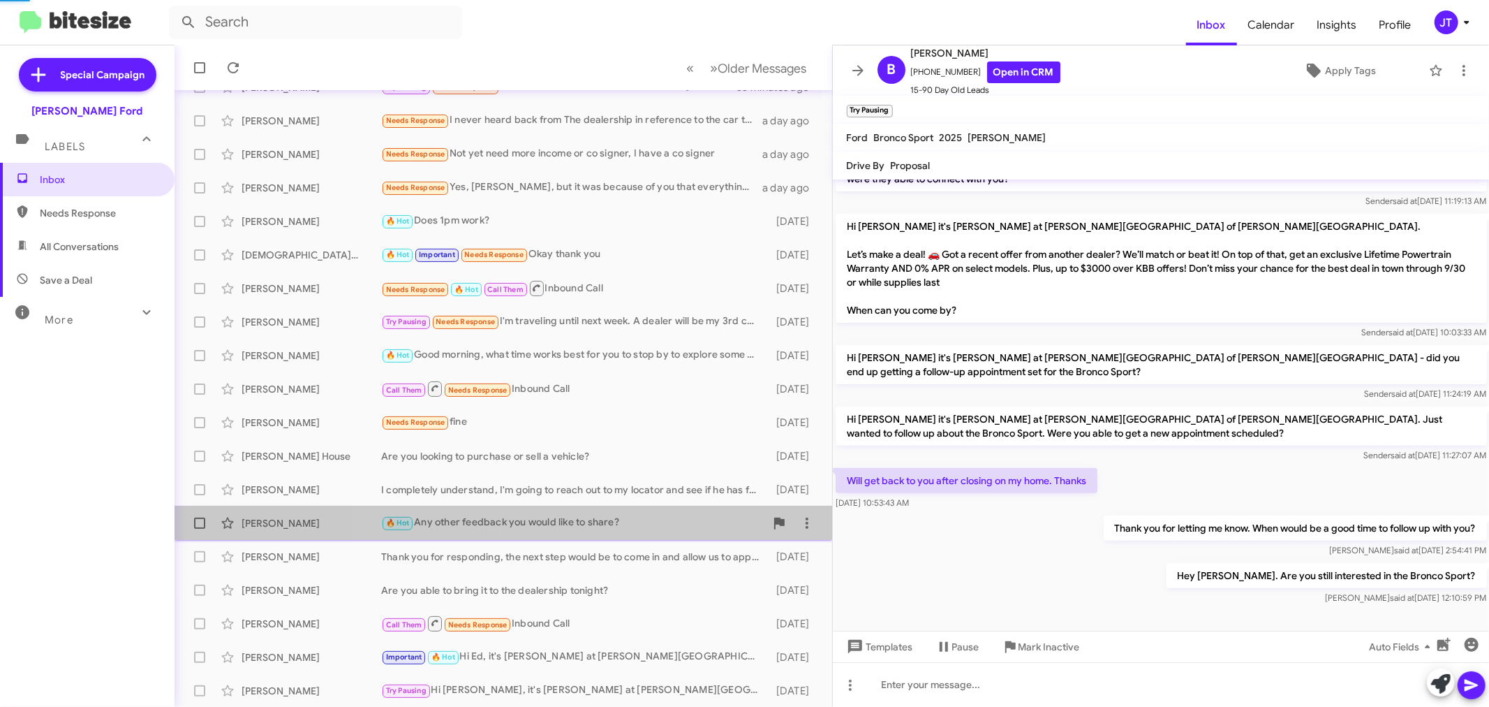
click at [601, 529] on div "🔥 Hot Any other feedback you would like to share?" at bounding box center [573, 523] width 384 height 16
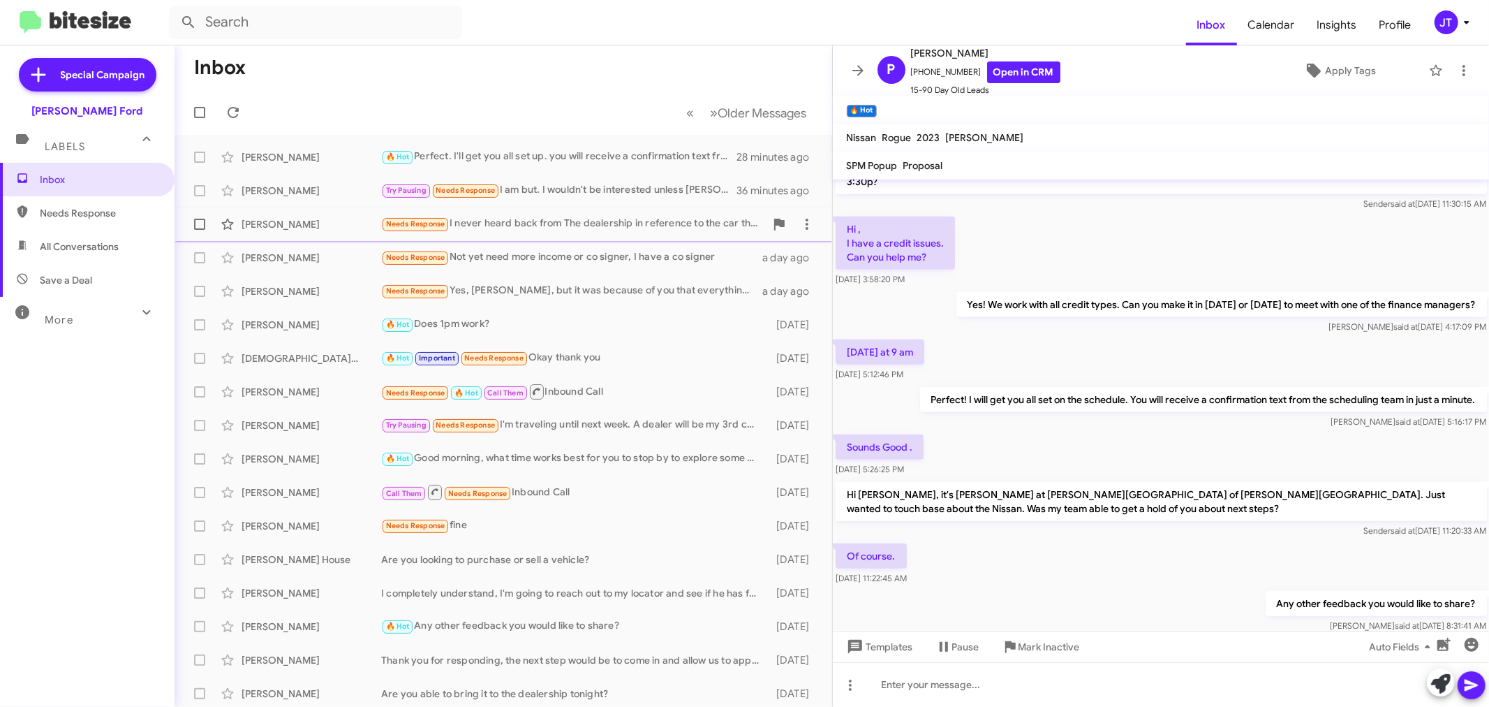
click at [534, 220] on div "Needs Response I never heard back from The dealership in reference to the car t…" at bounding box center [573, 224] width 384 height 16
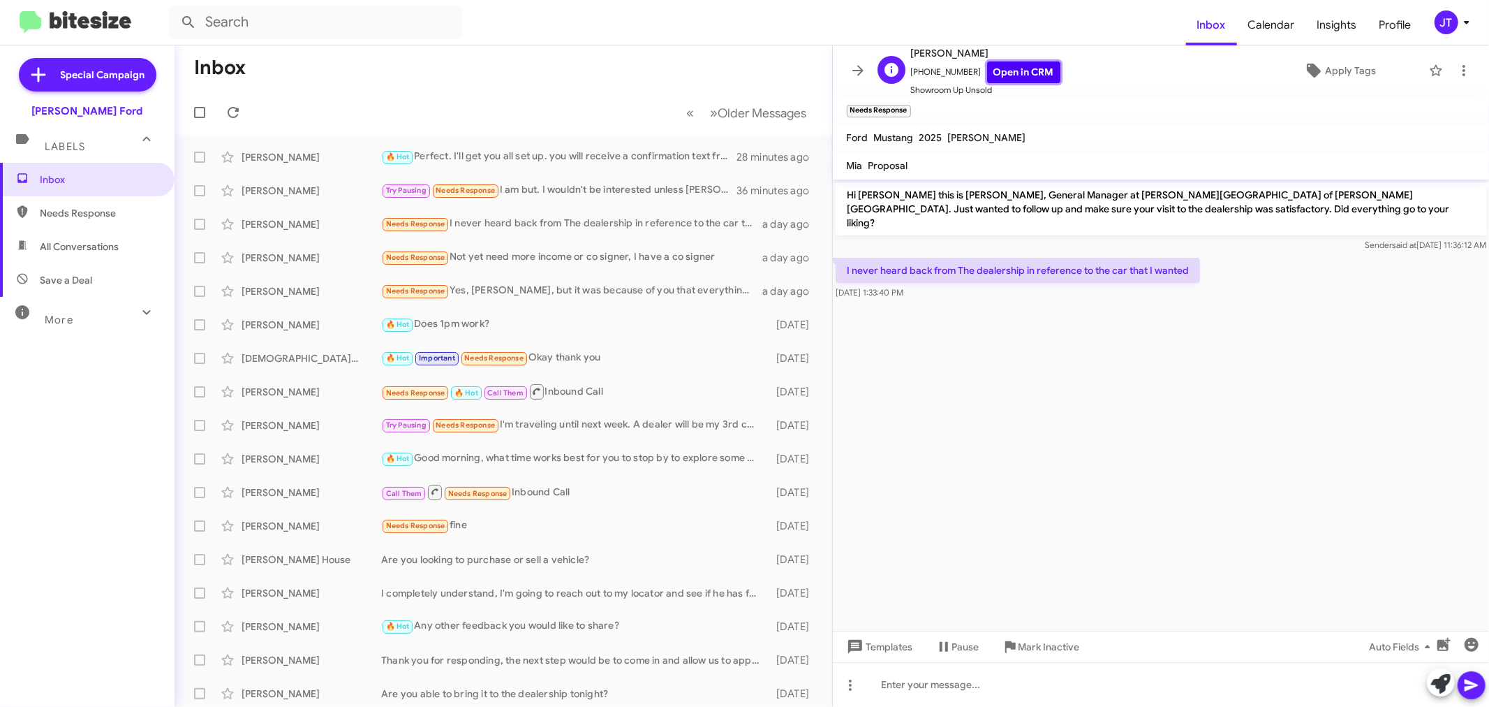
click at [1010, 64] on link "Open in CRM" at bounding box center [1023, 72] width 73 height 22
click at [1038, 695] on div at bounding box center [1161, 684] width 657 height 45
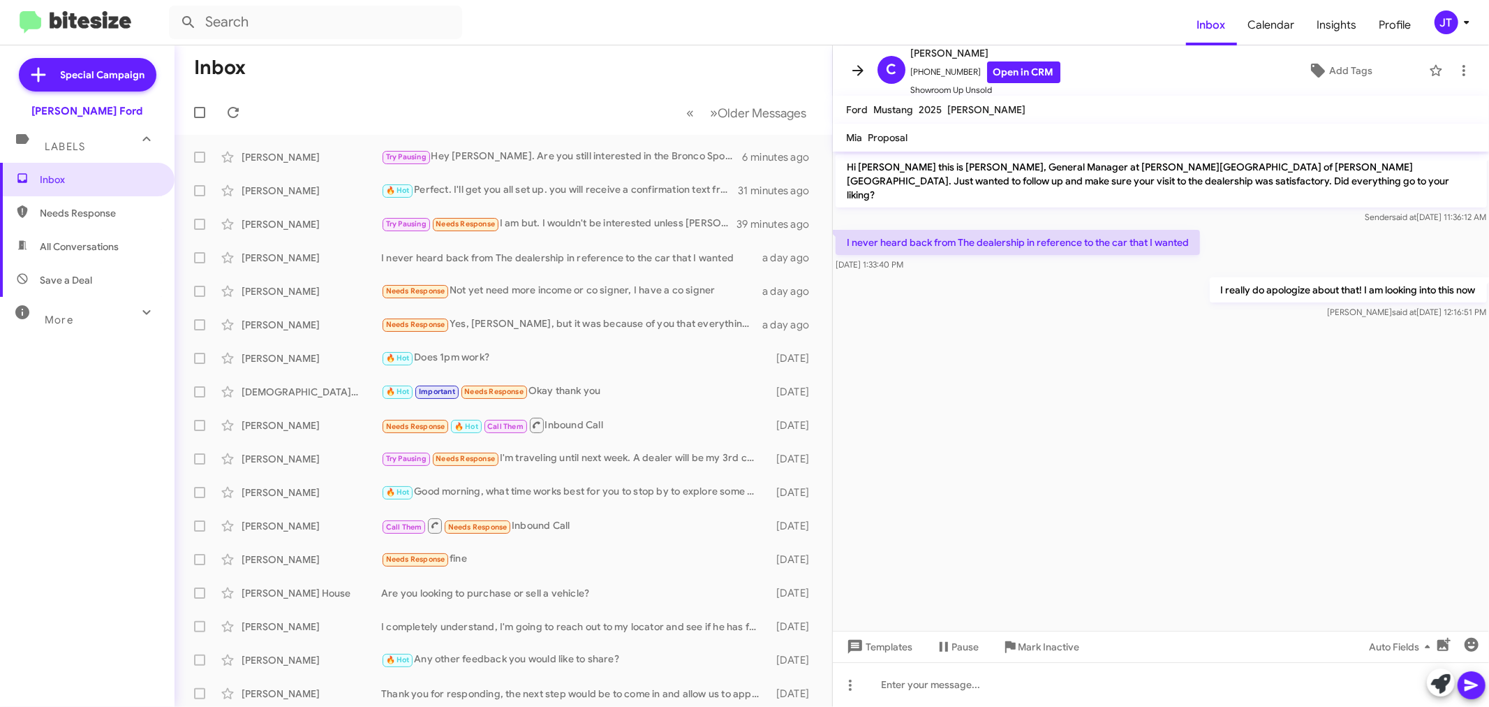
click at [854, 75] on icon at bounding box center [858, 70] width 17 height 17
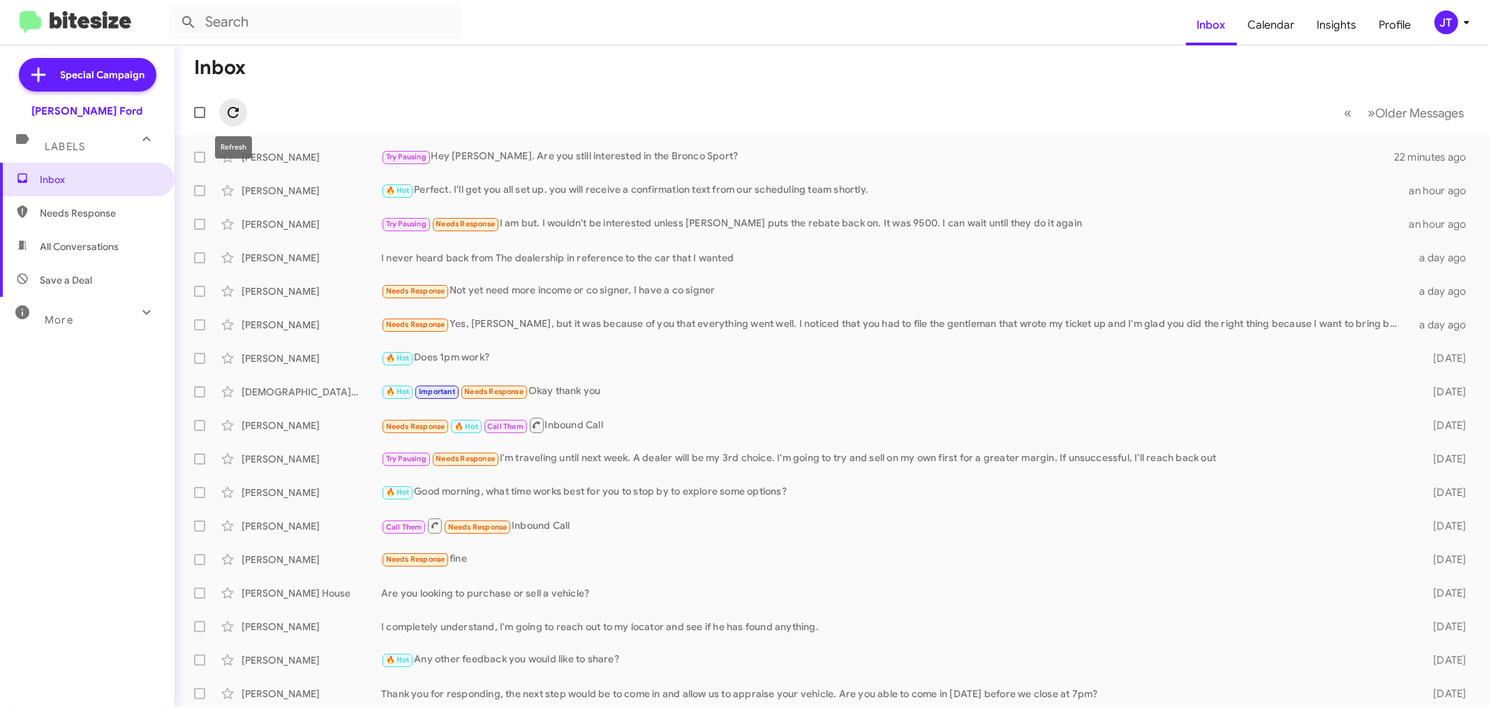
click at [235, 110] on icon at bounding box center [233, 112] width 11 height 11
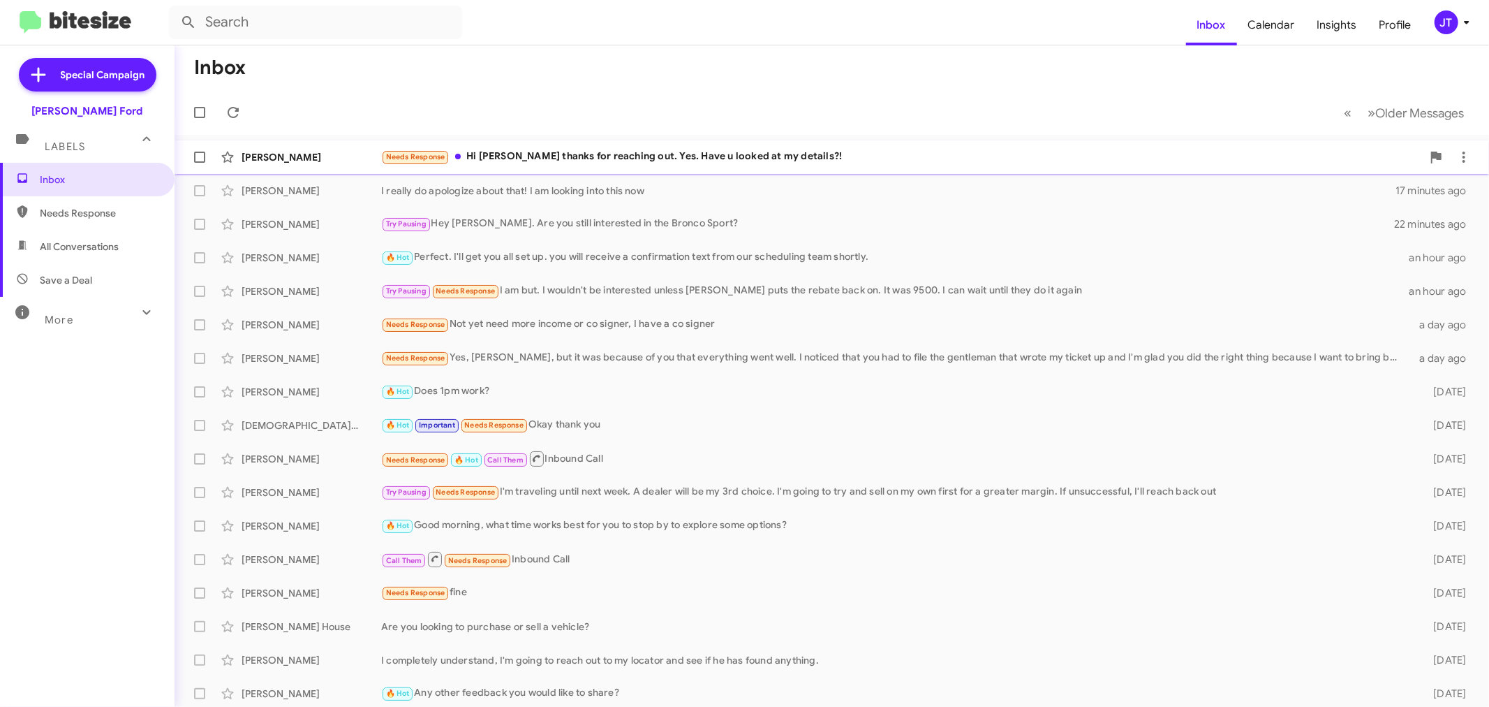
click at [855, 152] on div "Needs Response Hi [PERSON_NAME] thanks for reaching out. Yes. Have u looked at …" at bounding box center [901, 157] width 1041 height 16
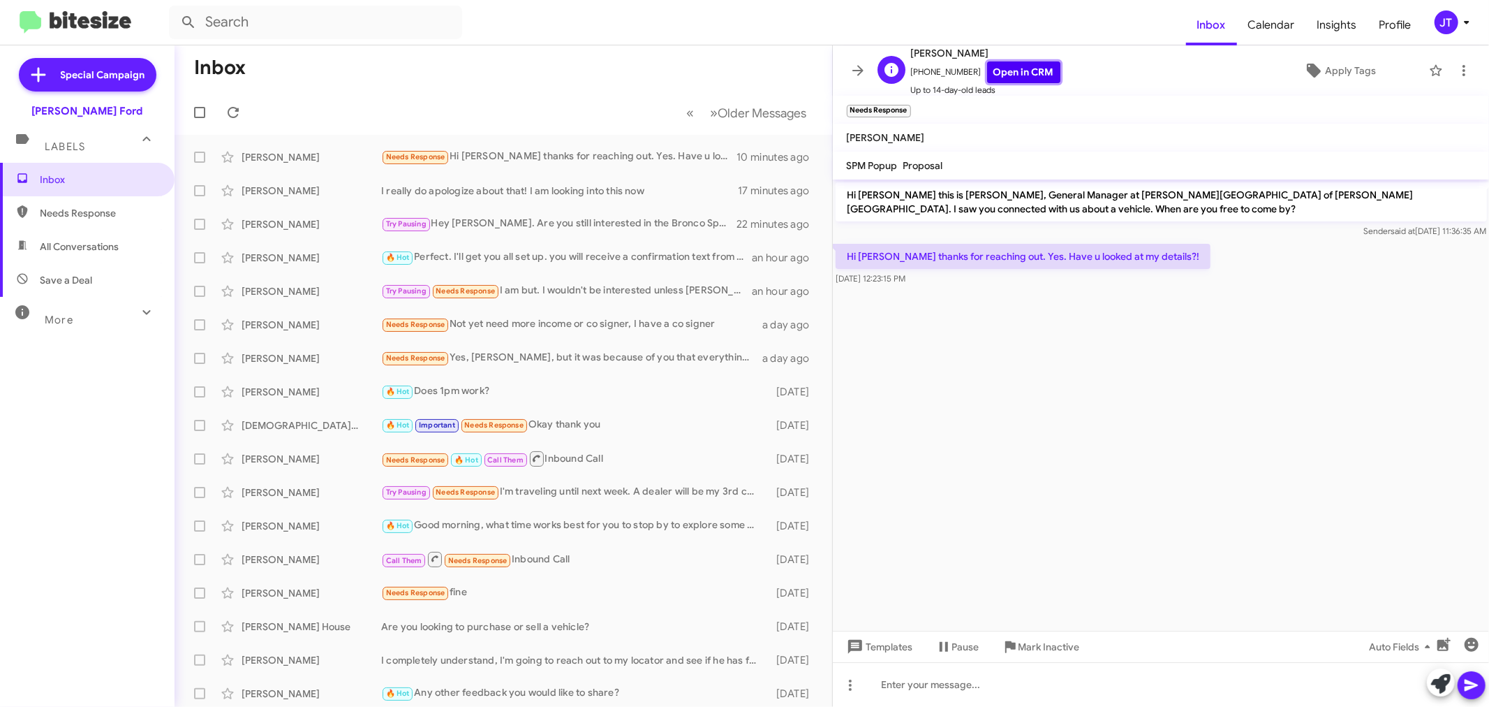
click at [1001, 63] on link "Open in CRM" at bounding box center [1023, 72] width 73 height 22
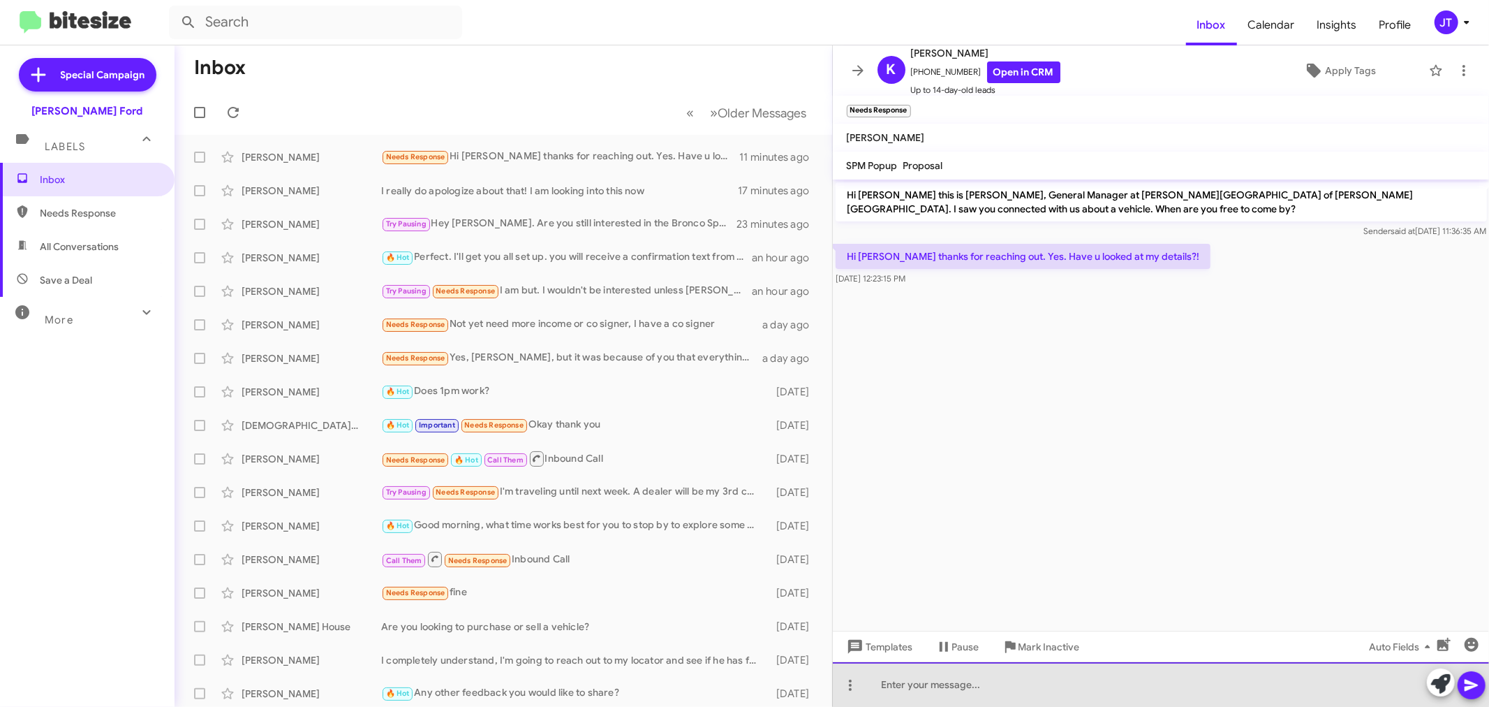
click at [1057, 683] on div at bounding box center [1161, 684] width 657 height 45
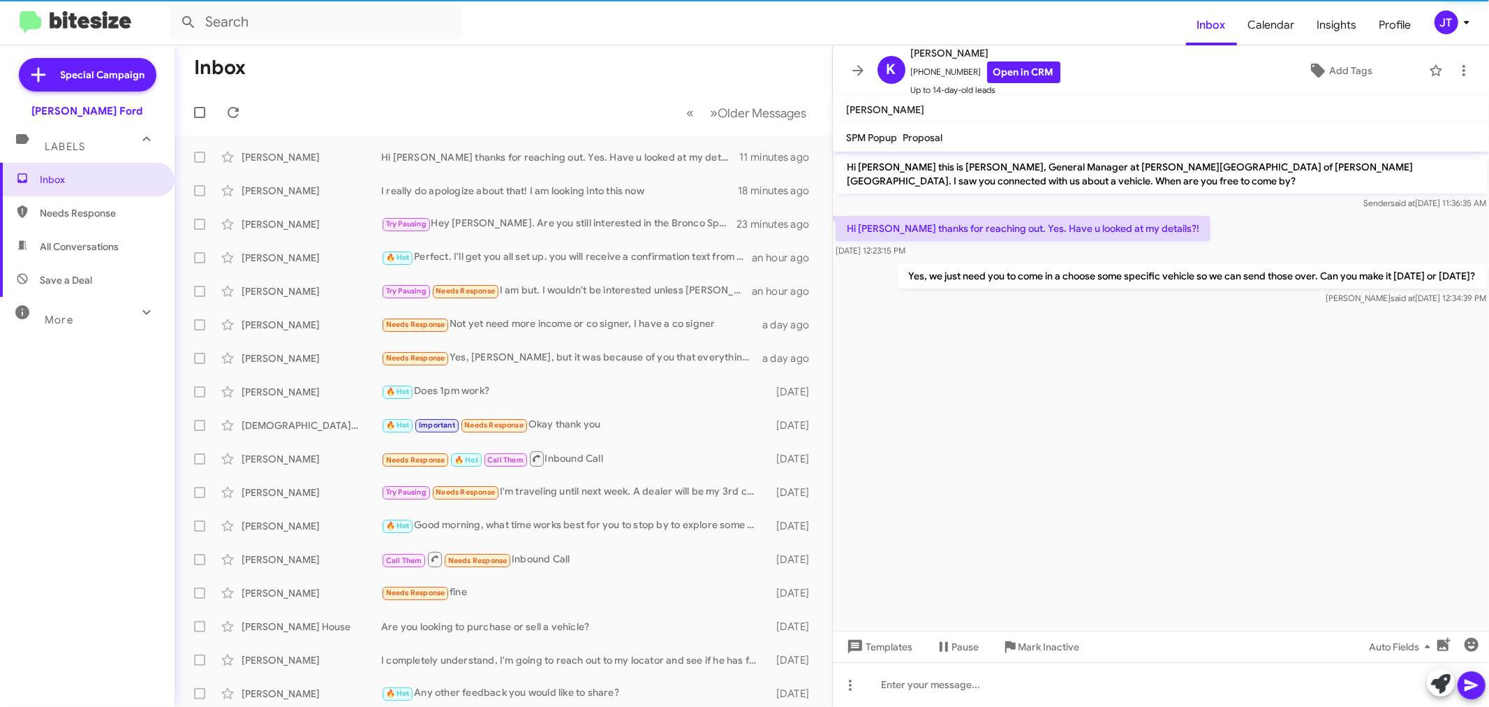
click at [859, 62] on icon at bounding box center [858, 70] width 17 height 17
